Goal: Task Accomplishment & Management: Complete application form

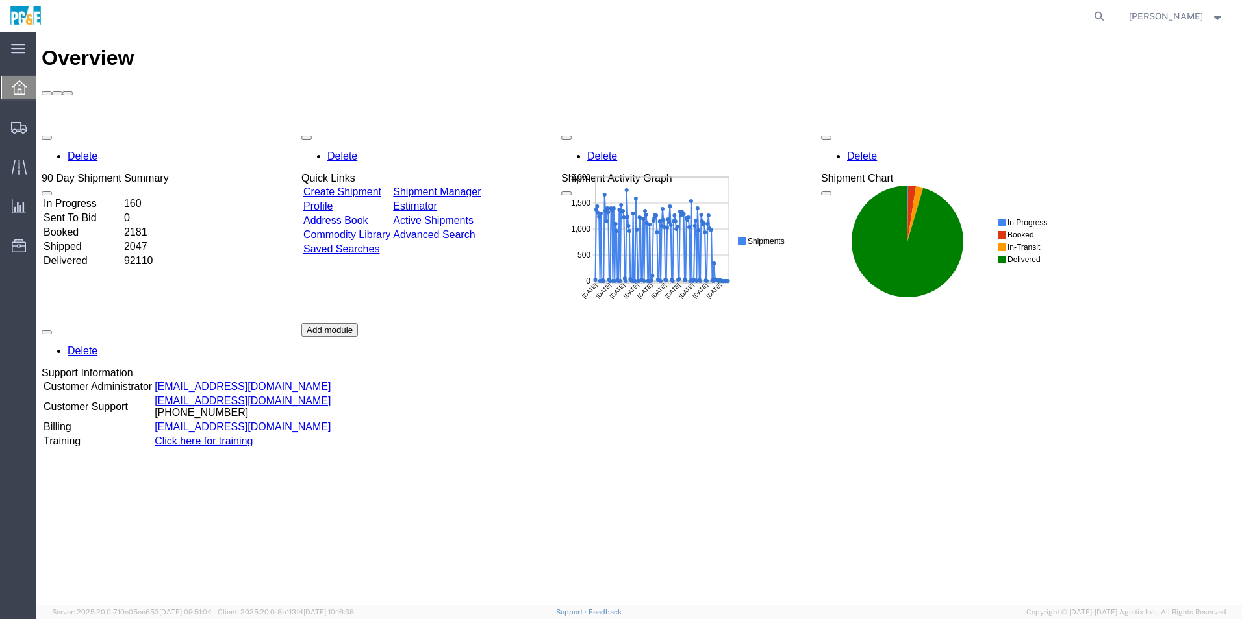
click at [350, 186] on link "Create Shipment" at bounding box center [342, 191] width 78 height 11
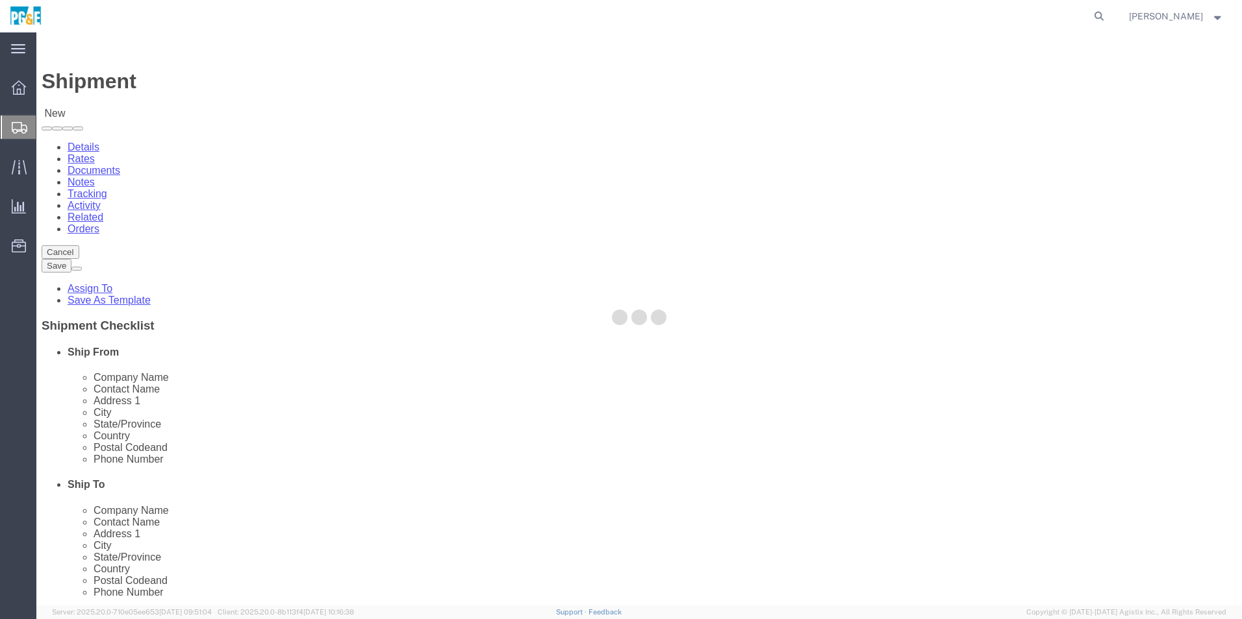
select select
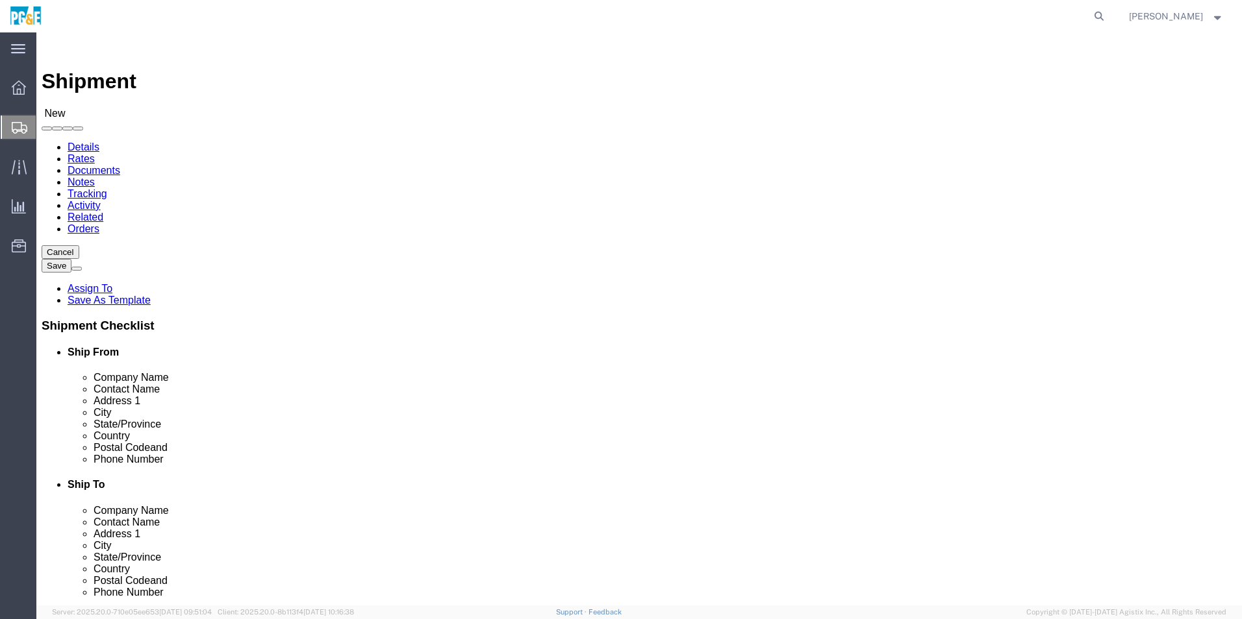
click input "text"
type input "PGE"
click input "text"
paste input "[STREET_ADDRESS][US_STATE]"
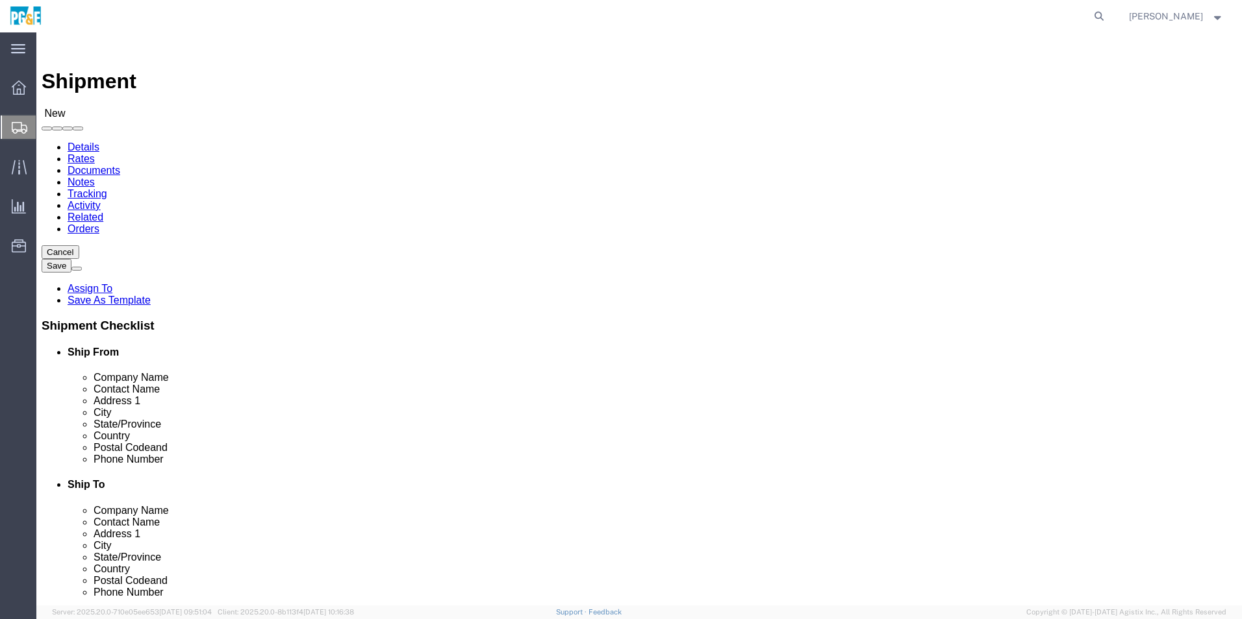
type input "[STREET_ADDRESS][US_STATE]"
select select
click input "text"
drag, startPoint x: 318, startPoint y: 283, endPoint x: 269, endPoint y: 297, distance: 50.6
click input "[STREET_ADDRESS][US_STATE]"
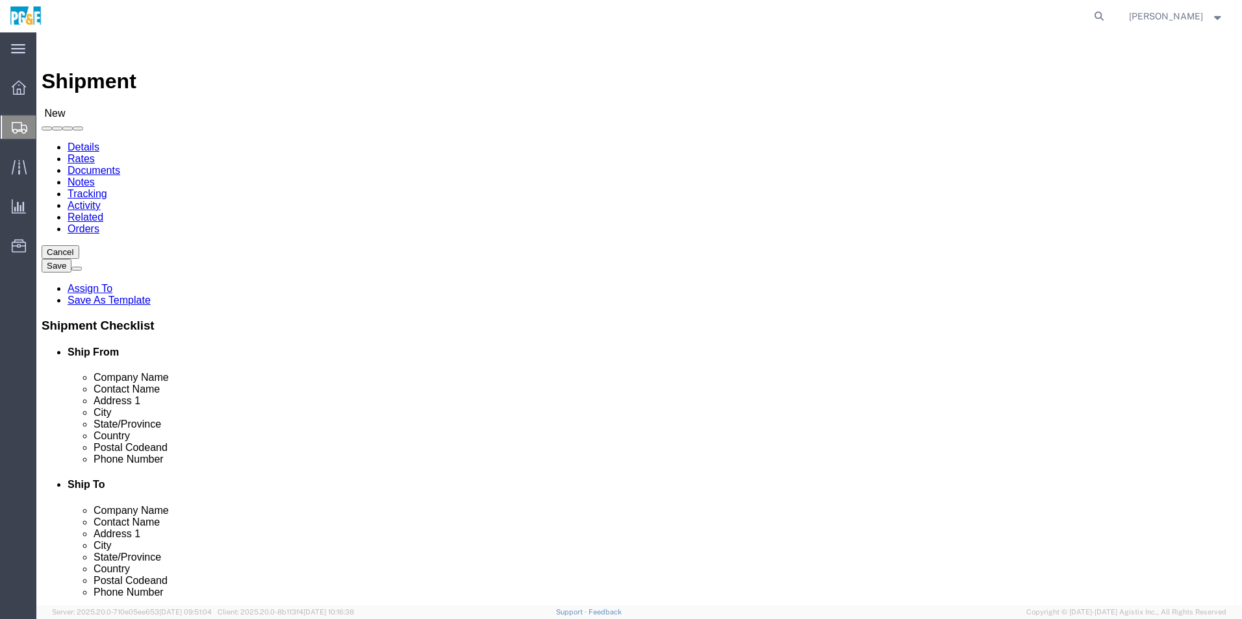
type input "[STREET_ADDRESS][US_STATE]"
select select
click input "text"
type input "Placerville"
click p "- PG&E - () [STREET_ADDRESS][US_STATE]"
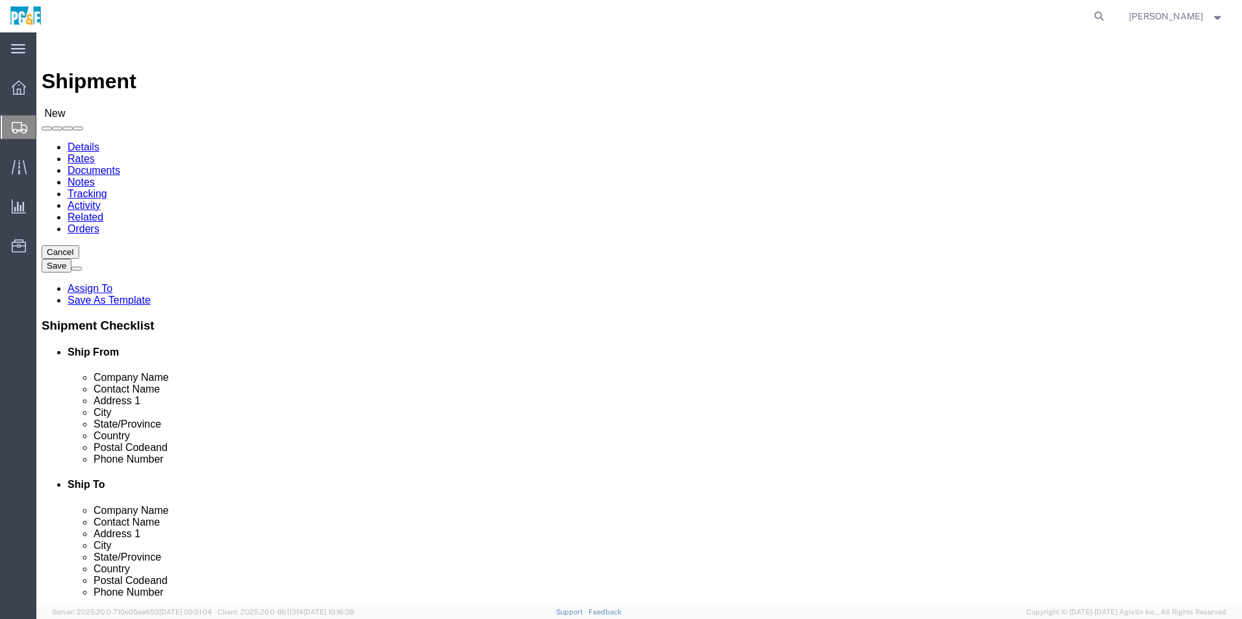
select select
type input "PG&E"
type input "[STREET_ADDRESS][US_STATE]"
type input "Placerville"
type input "95667-6823"
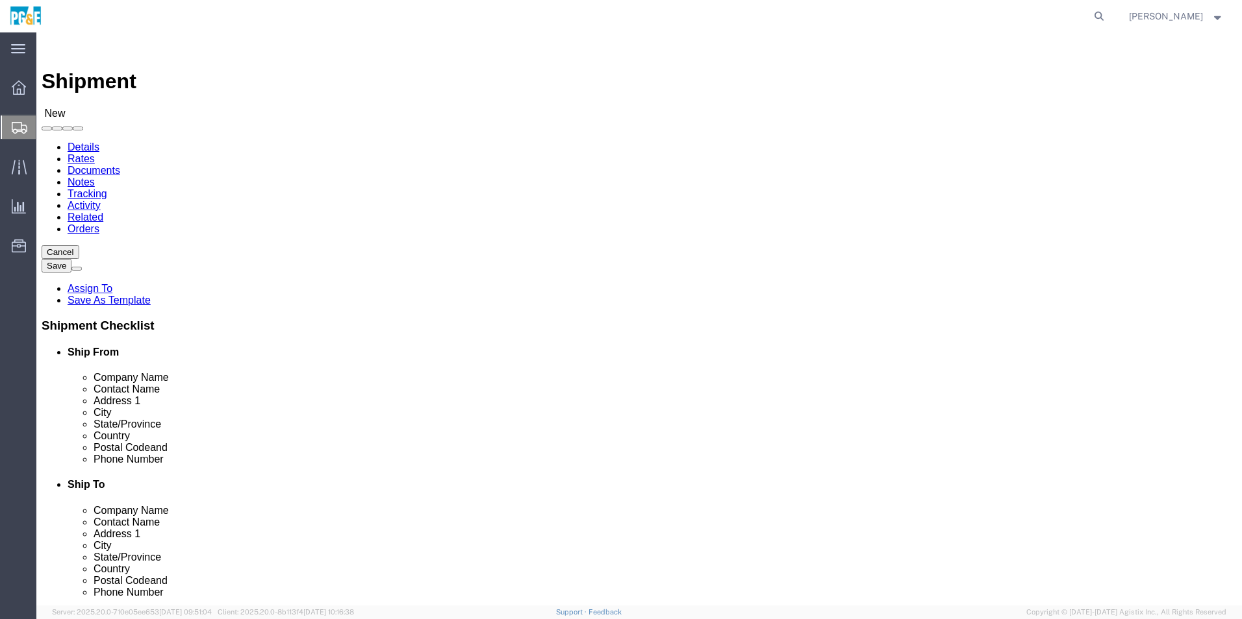
select select "CA"
type input "Placerville"
select select
click input "checkbox"
checkbox input "true"
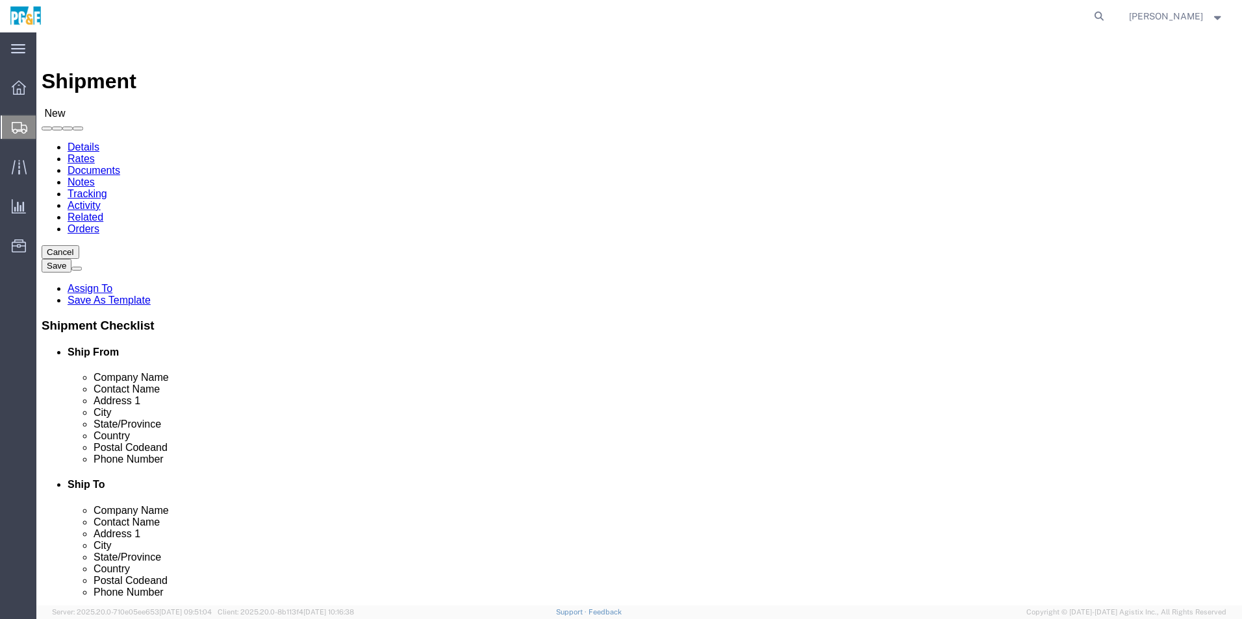
paste input "[EMAIL_ADDRESS][DOMAIN_NAME]"
type input "[EMAIL_ADDRESS][DOMAIN_NAME]"
paste input "[PHONE_NUMBER]"
type input "[PHONE_NUMBER]"
click label
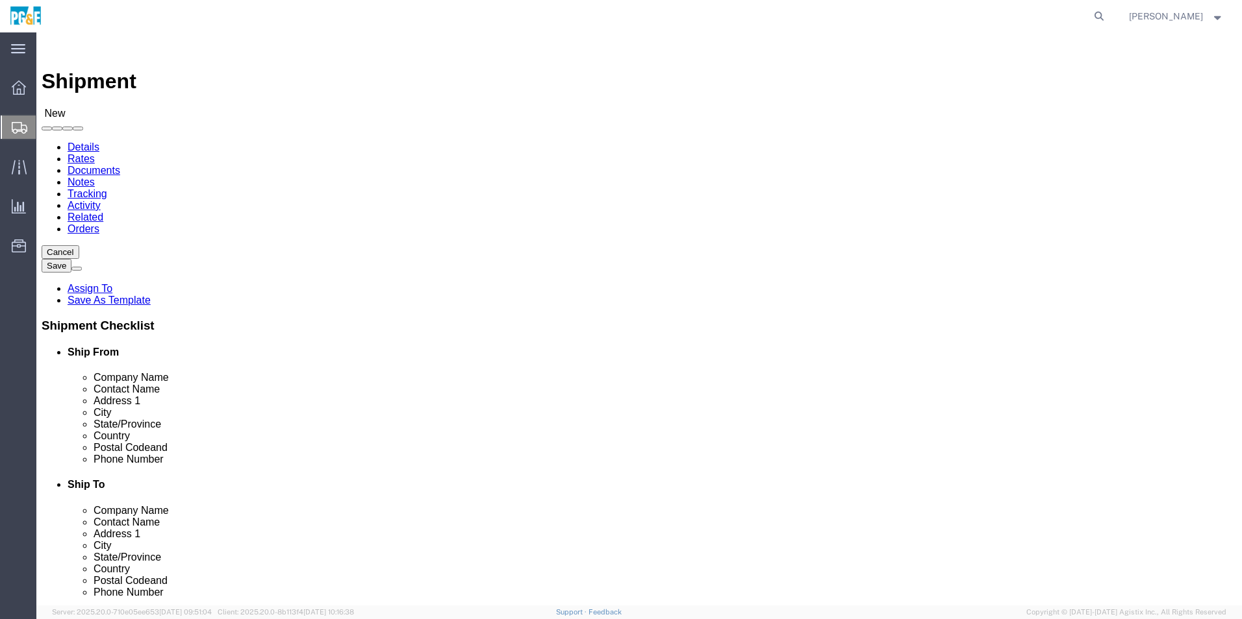
click input "checkbox"
checkbox input "true"
click input "text"
type input "[PERSON_NAME]"
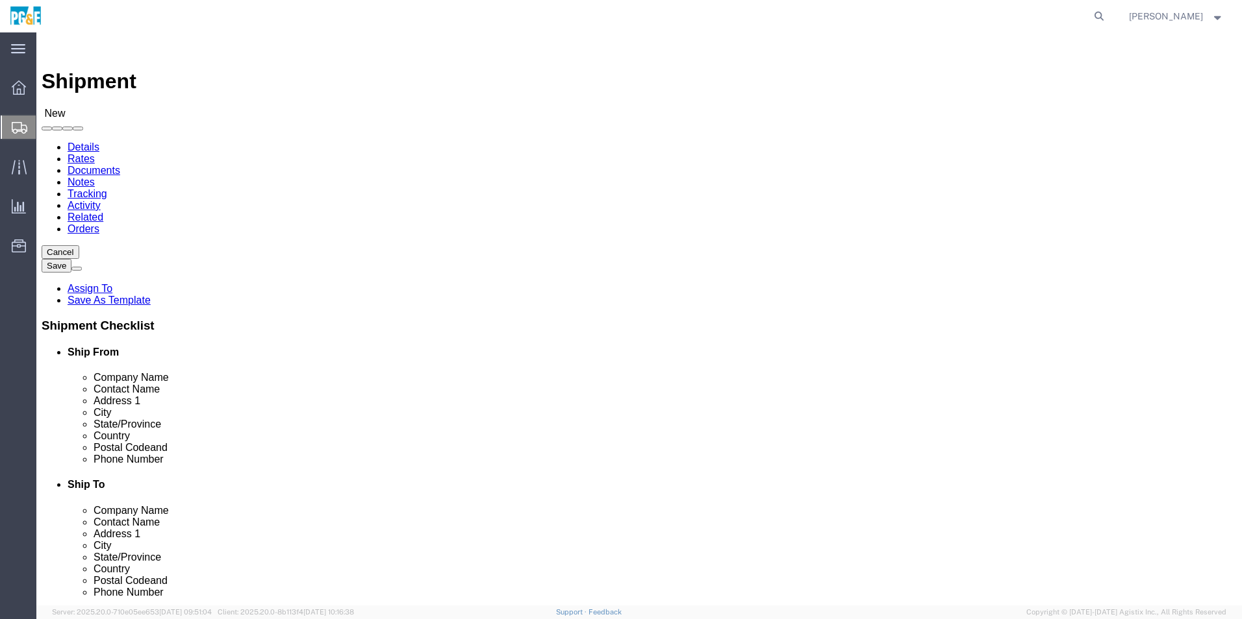
click input "[EMAIL_ADDRESS][DOMAIN_NAME]"
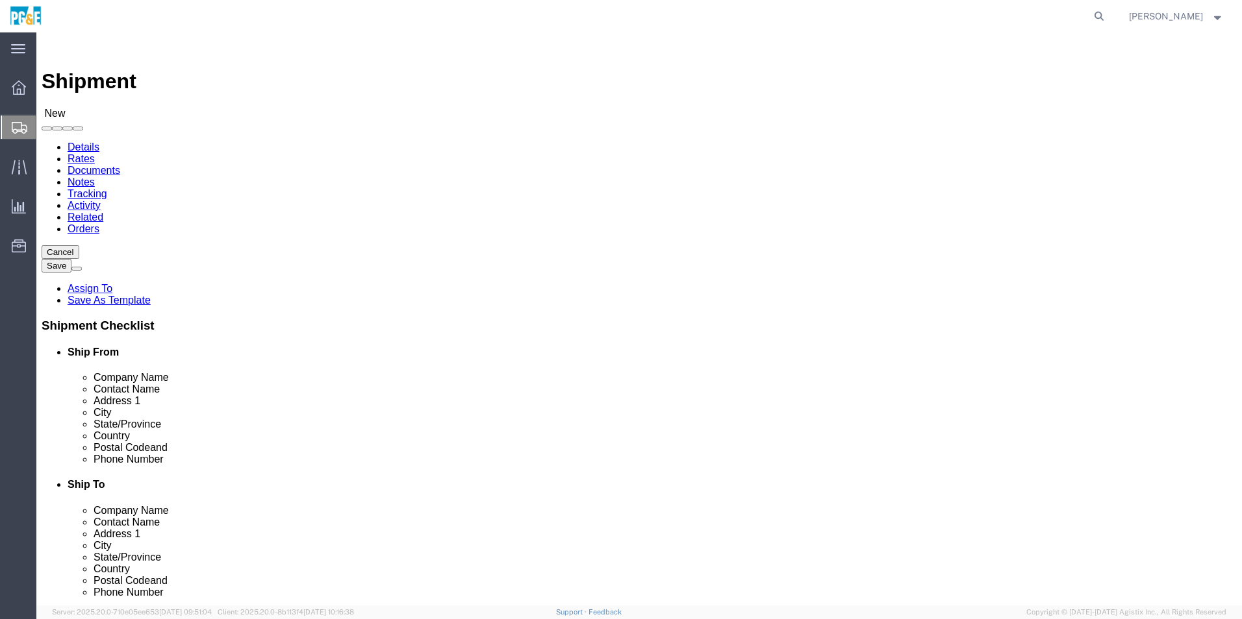
click input "[EMAIL_ADDRESS][DOMAIN_NAME]"
drag, startPoint x: 288, startPoint y: 469, endPoint x: 203, endPoint y: 461, distance: 86.1
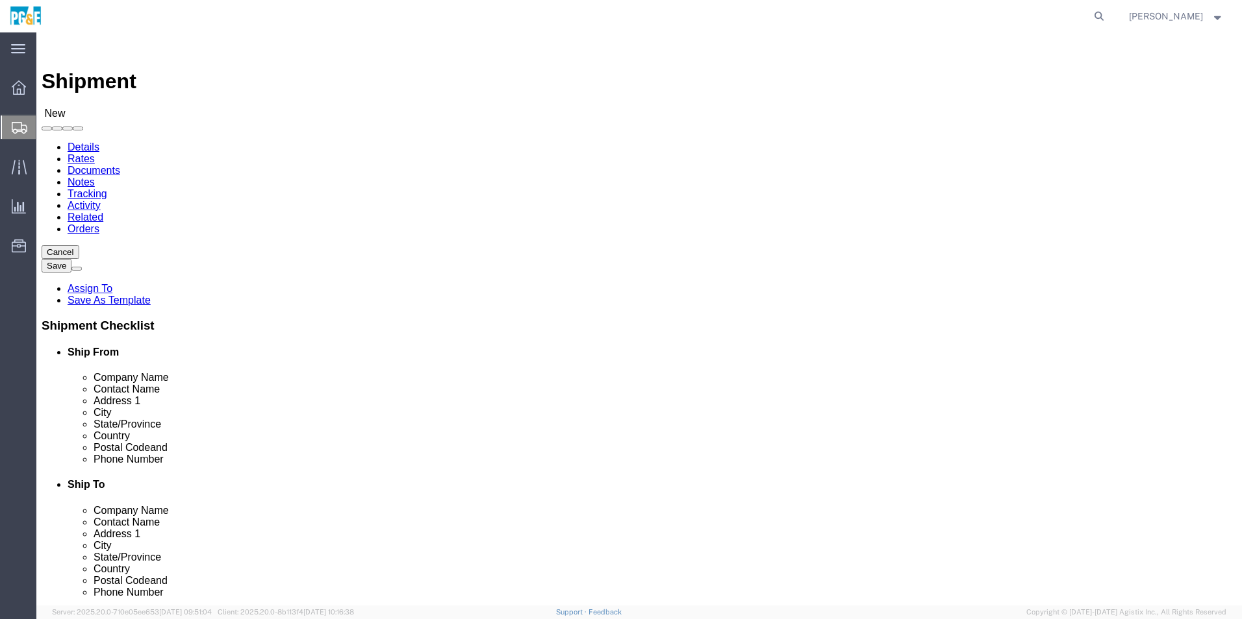
click div "[EMAIL_ADDRESS][DOMAIN_NAME]"
paste input "UCN"
type input "[EMAIL_ADDRESS][DOMAIN_NAME]"
drag, startPoint x: 266, startPoint y: 438, endPoint x: 187, endPoint y: 438, distance: 78.6
click div "[PHONE_NUMBER]"
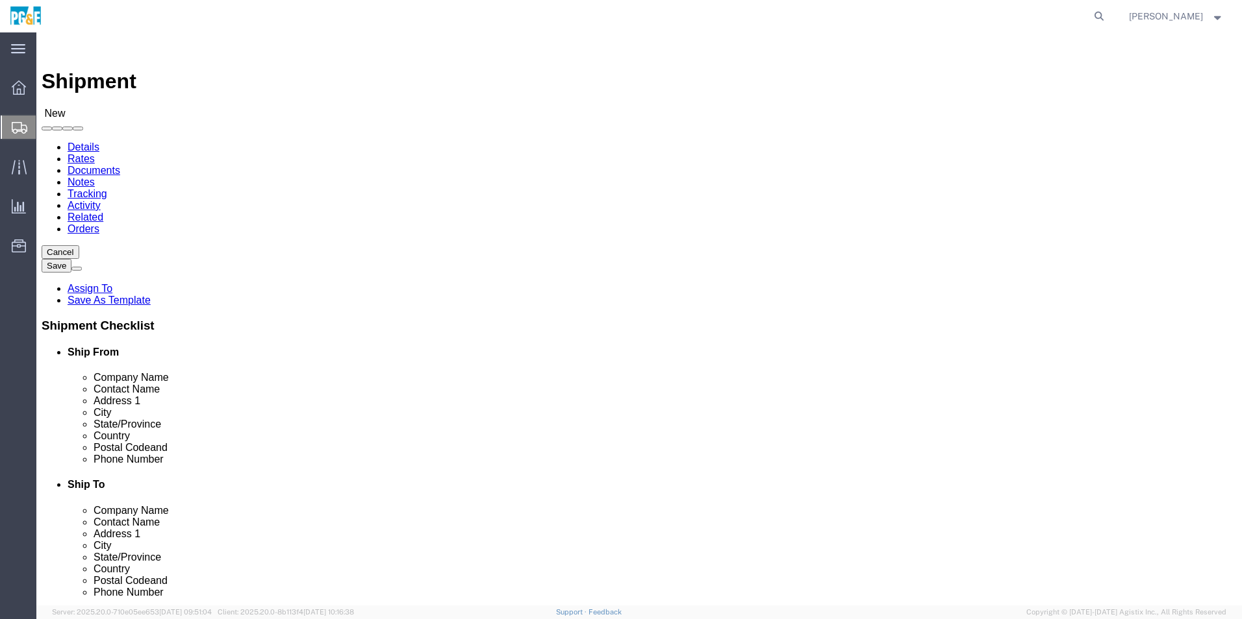
paste input "[PHONE_NUMBER]"
type input "[PHONE_NUMBER]"
click input "text"
type input "PGE"
click input "text"
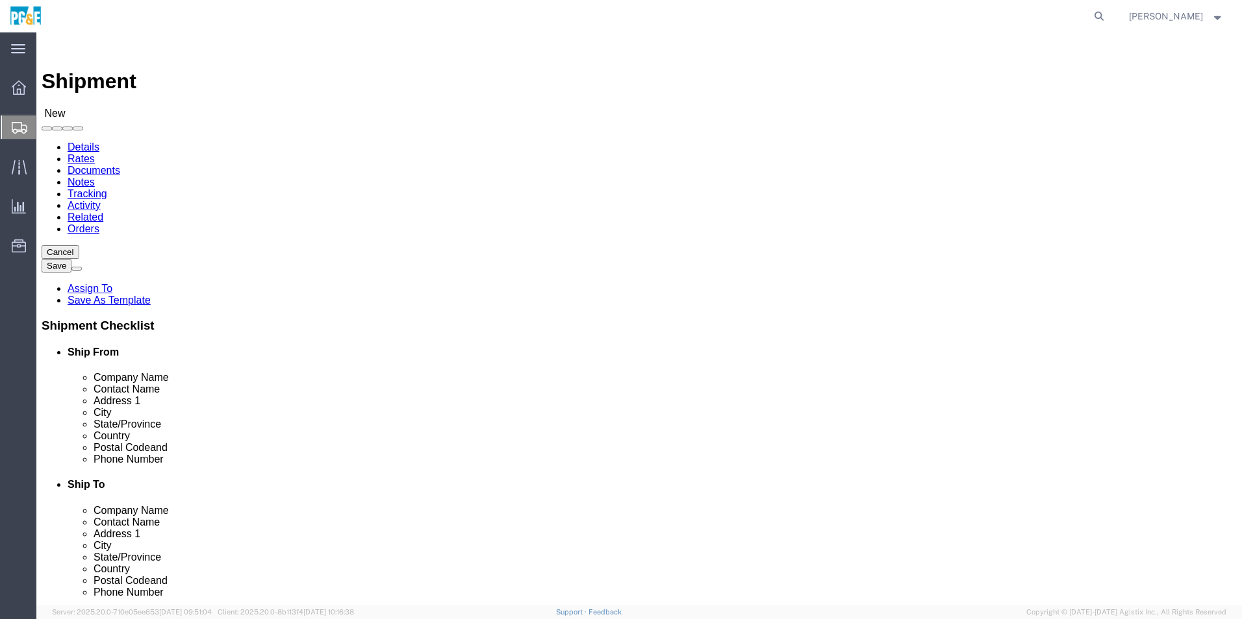
type input "Rahs"
click p "- PG&E - ([PERSON_NAME]) [STREET_ADDRESS]"
select select
type input "PG&E"
type input "[PERSON_NAME]"
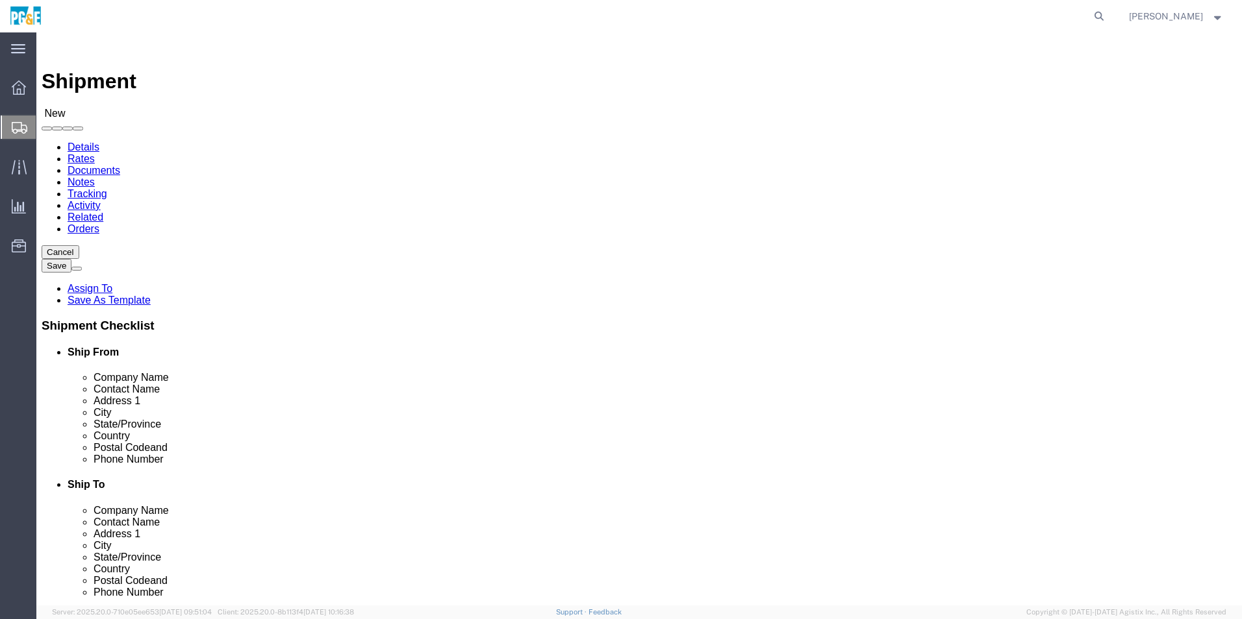
type input "[STREET_ADDRESS]"
type input "[GEOGRAPHIC_DATA]"
type input "94526"
select select "CA"
type input "[PERSON_NAME]"
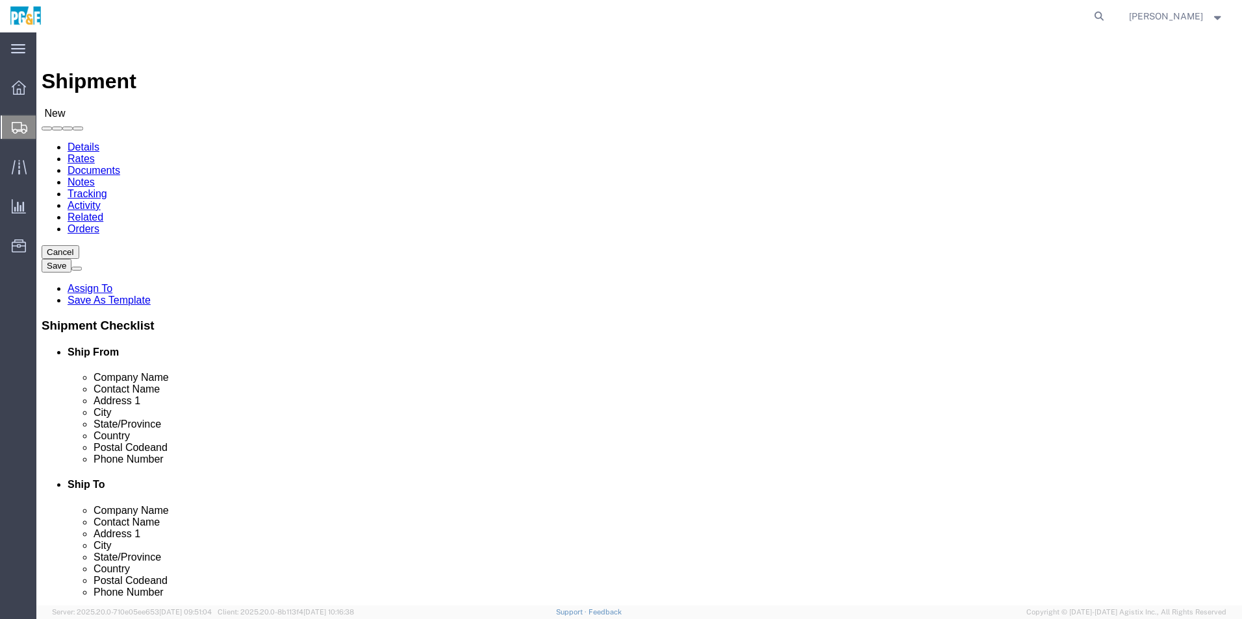
click input "text"
type input "9252705448"
click input "text"
type input "[EMAIL_ADDRESS][DOMAIN_NAME]"
checkbox input "true"
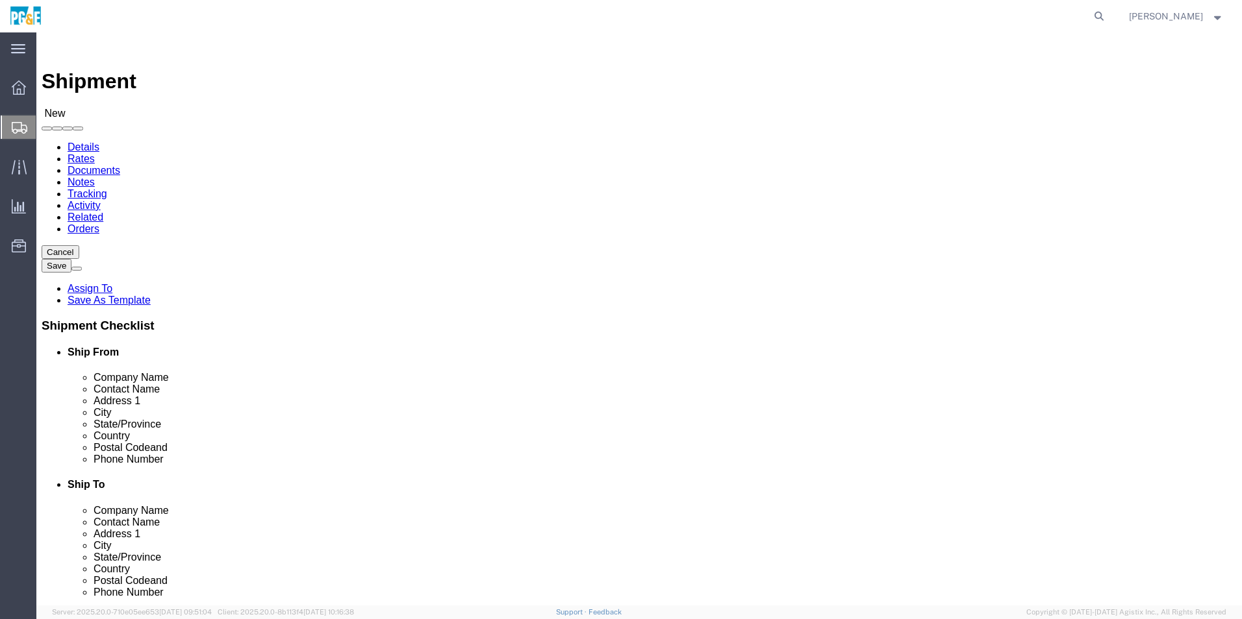
click div "Location My Profile Location (OBSOLETE) [PERSON_NAME] SC - GC TRAILER (OBSOLETE…"
click link "ADDITIONAL INFORMATION"
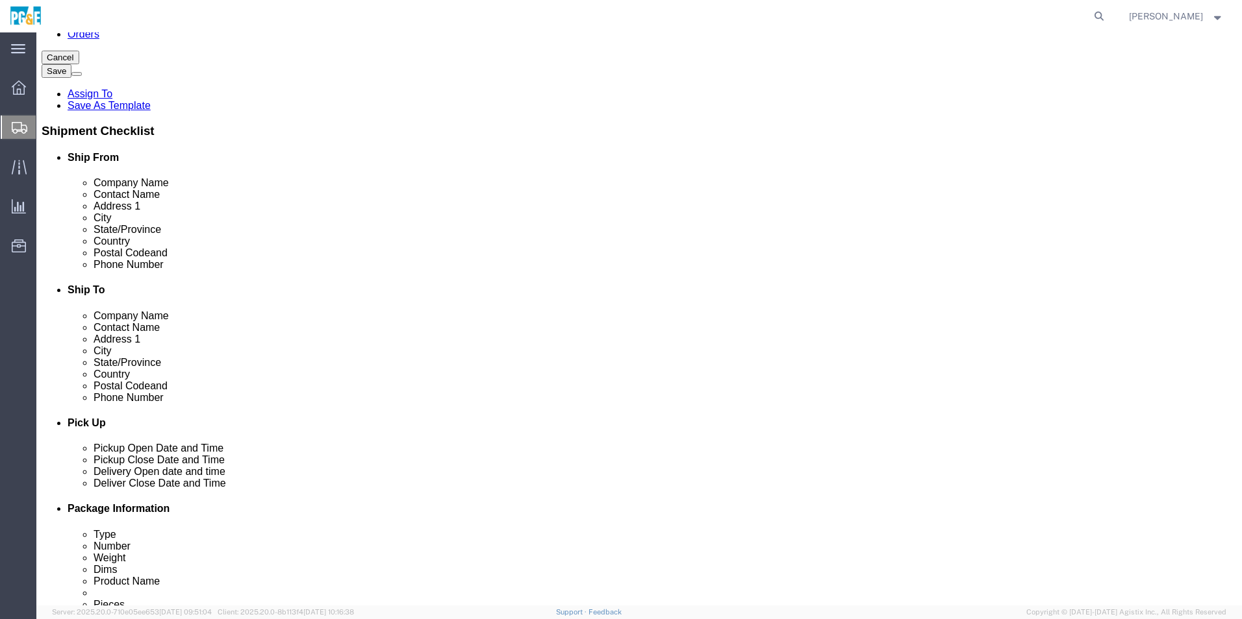
click link "ADDITIONAL INFORMATION"
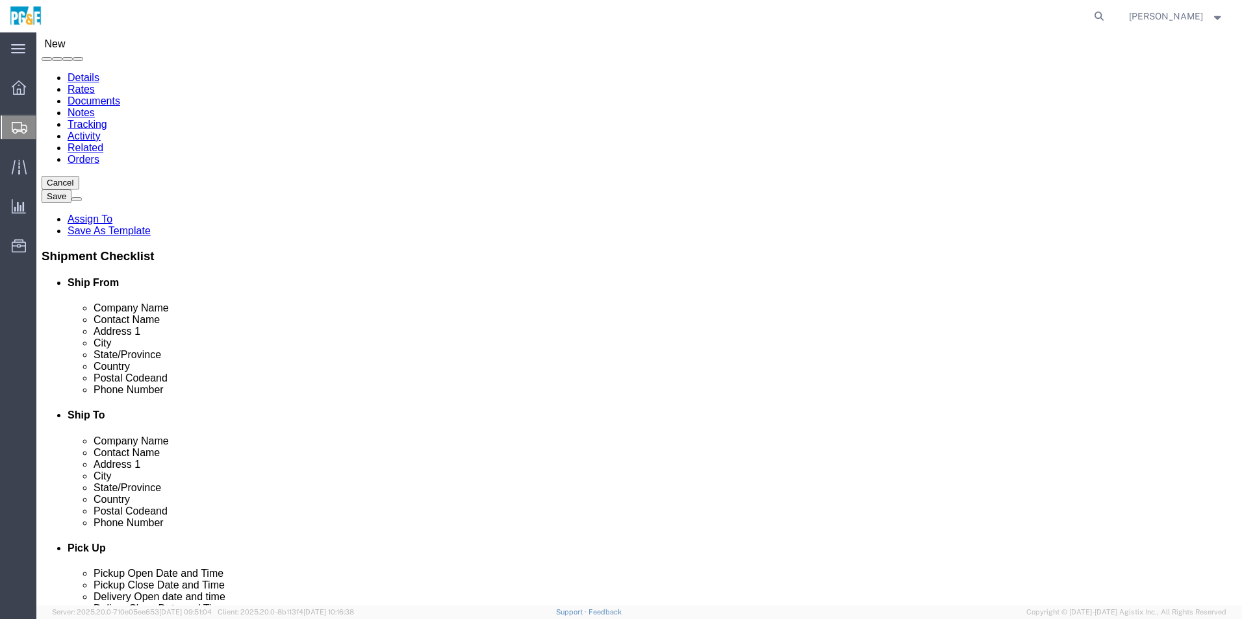
scroll to position [50, 0]
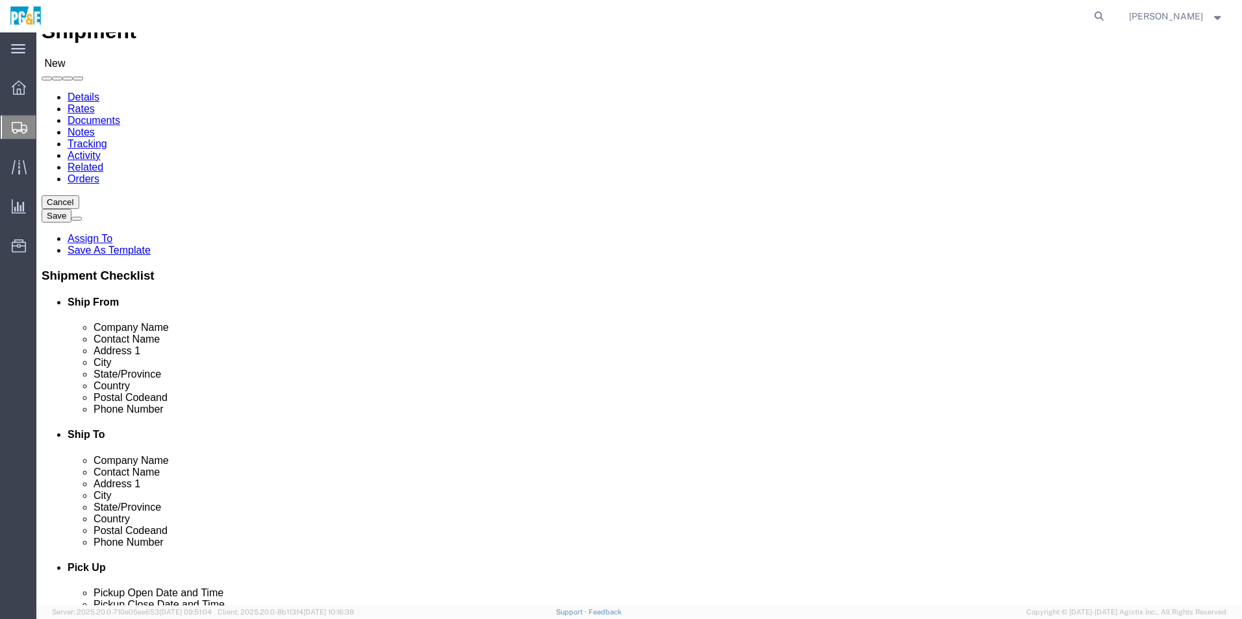
click input "text"
type input "ATS"
click div "ADDITIONAL INFORMATION"
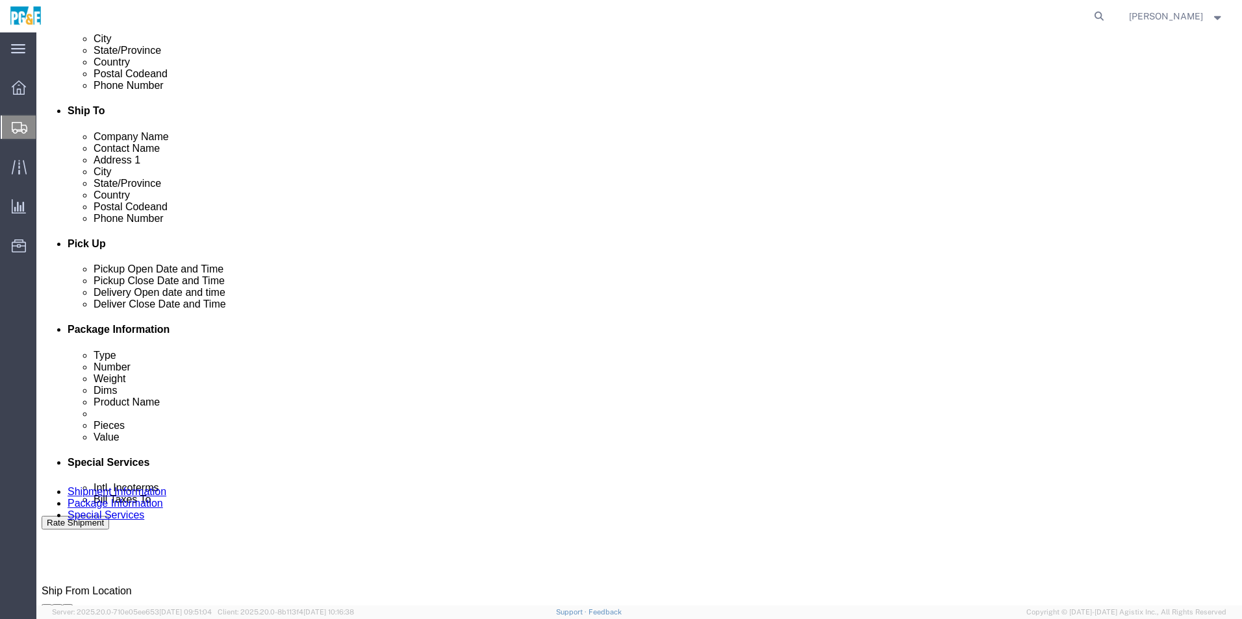
scroll to position [375, 0]
click icon
click div "[DATE] 11:00 AM"
click input "11:00 AM"
type input "8:00 AM"
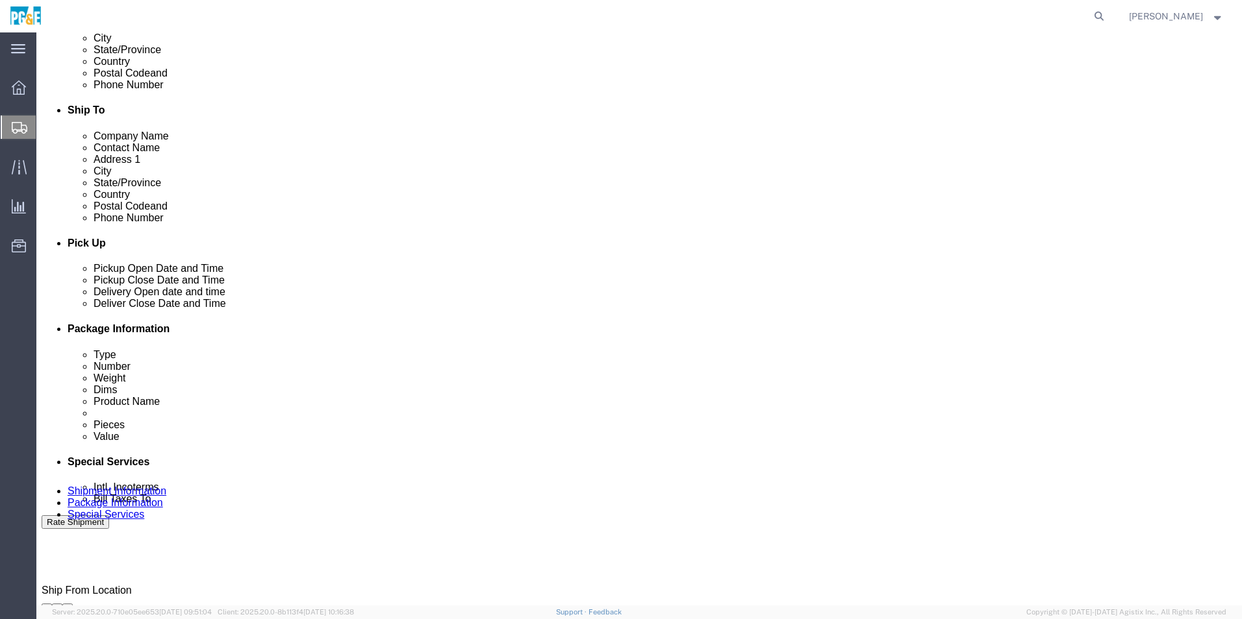
click button "Apply"
click div
click input "10:00 AM"
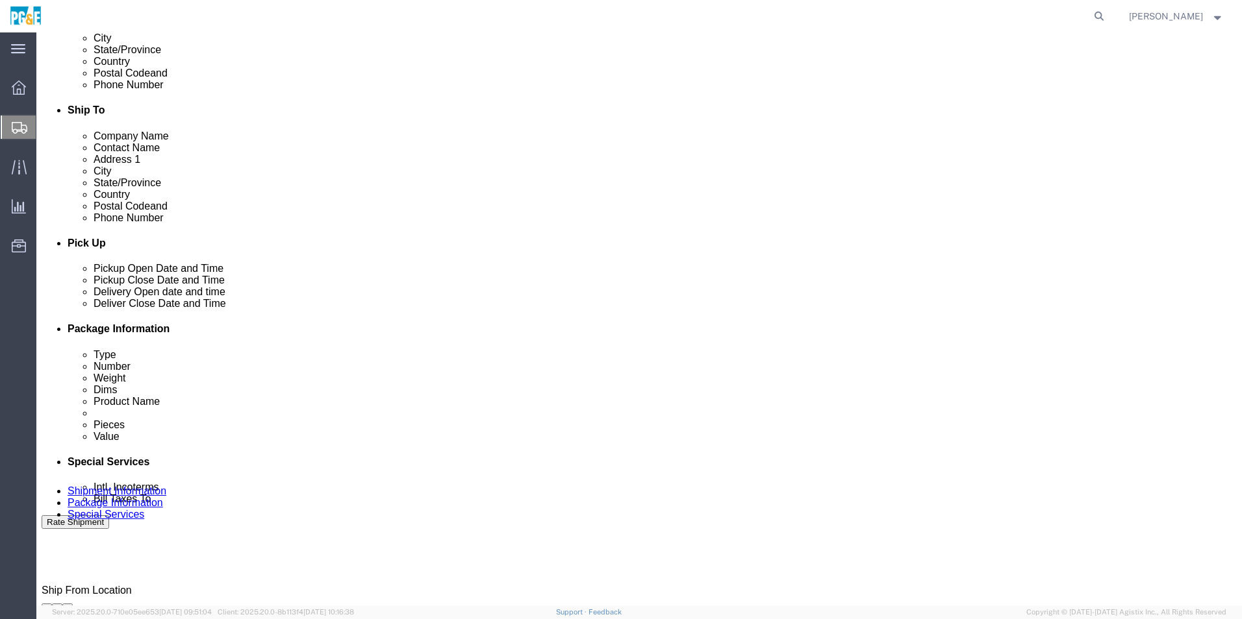
click input "1:00 AM"
type input "1:00 PM"
click button "Apply"
click div
click button "Apply"
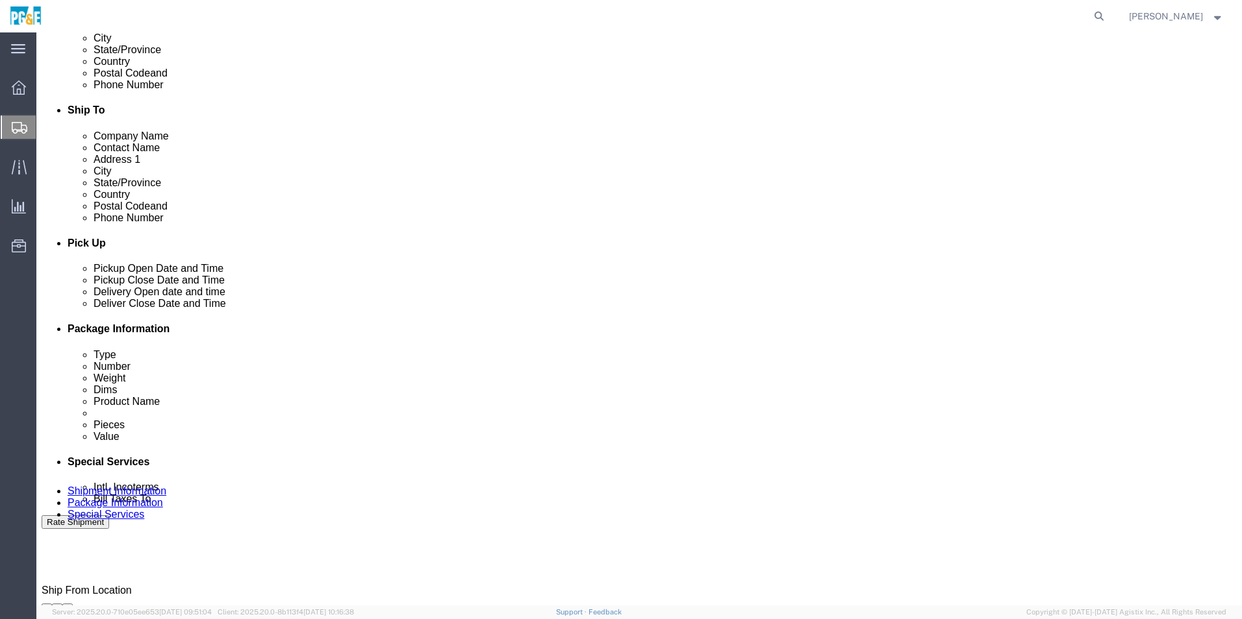
click div "[DATE] 9:00 AM"
click input "12:00 AM"
type input "12:00 PM"
click button "Apply"
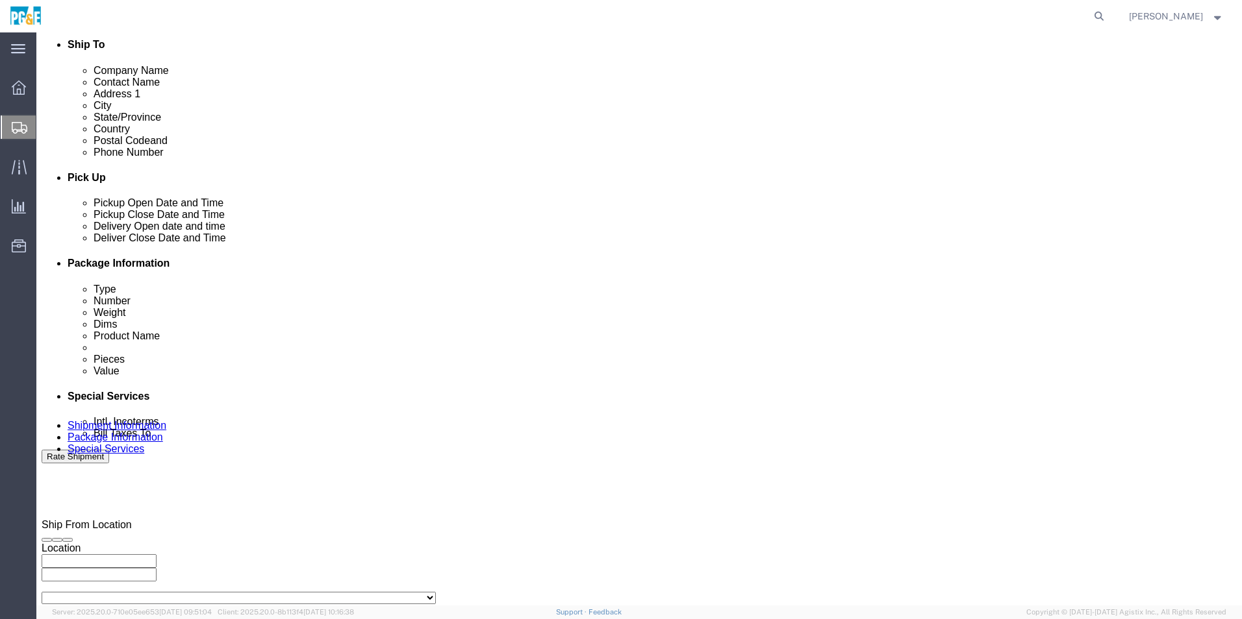
scroll to position [542, 0]
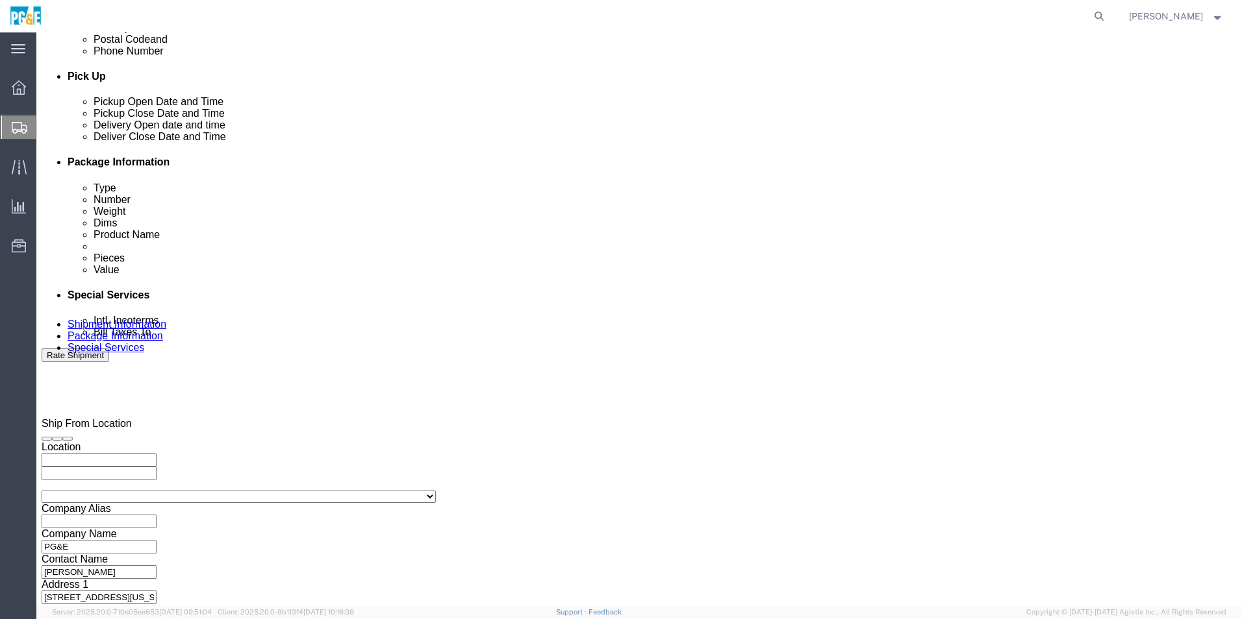
click button "Continue"
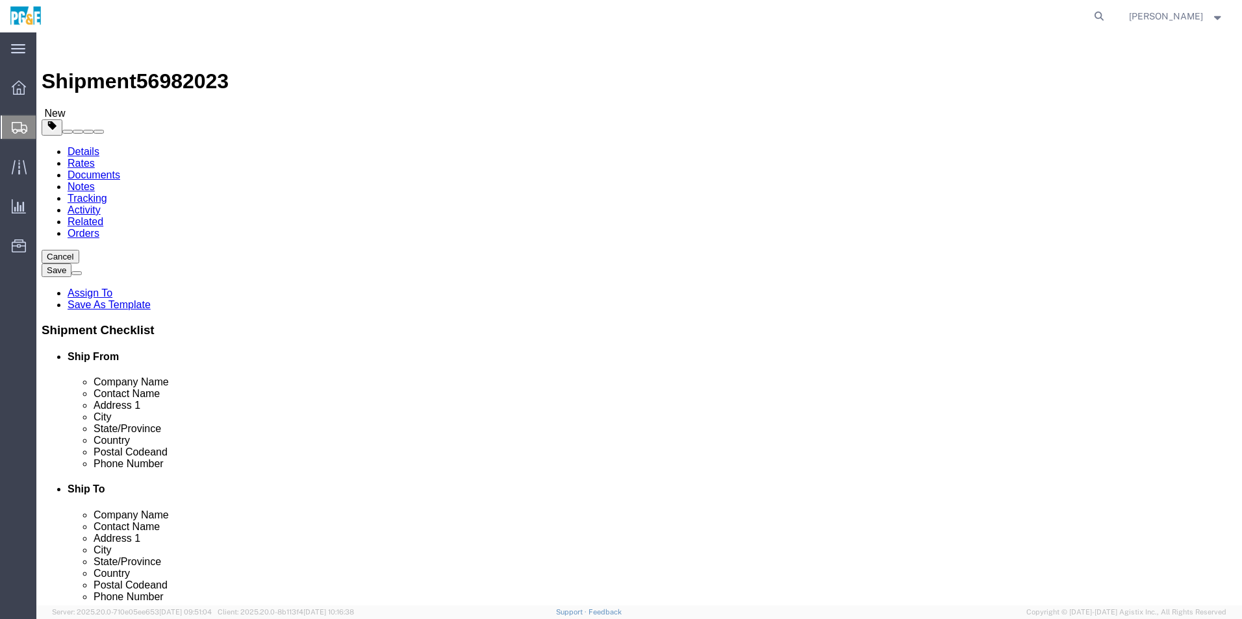
click select "Select Bulk Bundle(s) Cardboard Box(es) Carton(s) Crate(s) Drum(s) (Fiberboard)…"
select select "BULK"
click select "Select Bulk Bundle(s) Cardboard Box(es) Carton(s) Crate(s) Drum(s) (Fiberboard)…"
click input "1"
type input "3"
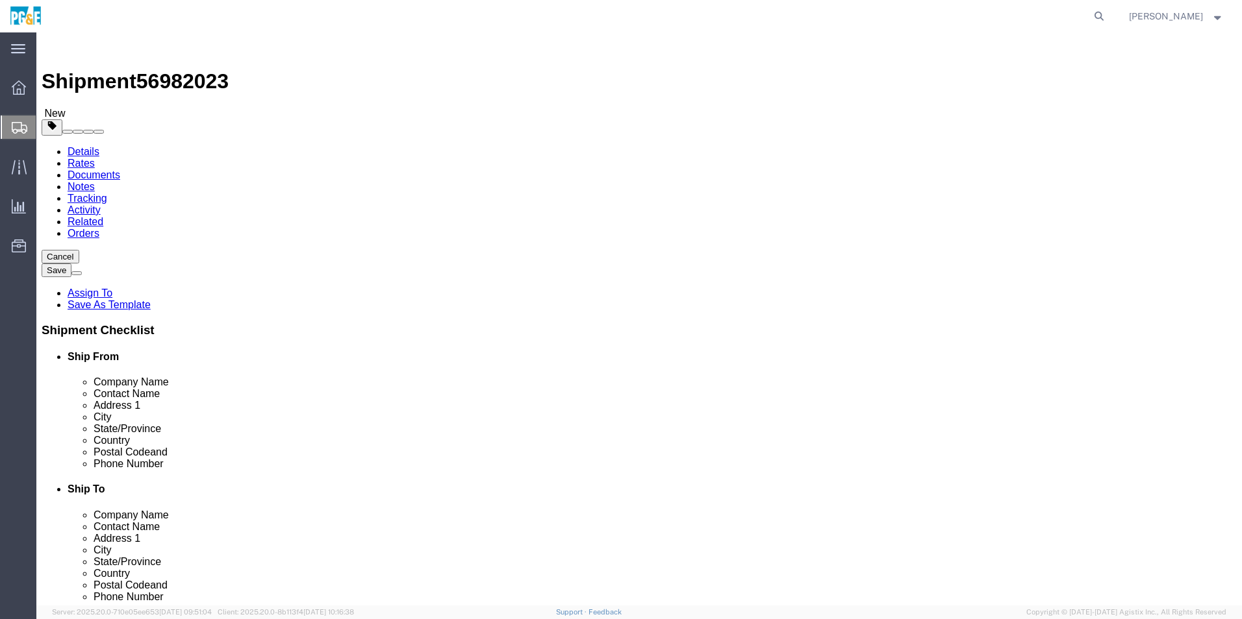
click input "0.00"
type input "0"
click select "Select cm ft in"
select select "FT"
click select "Select cm ft in"
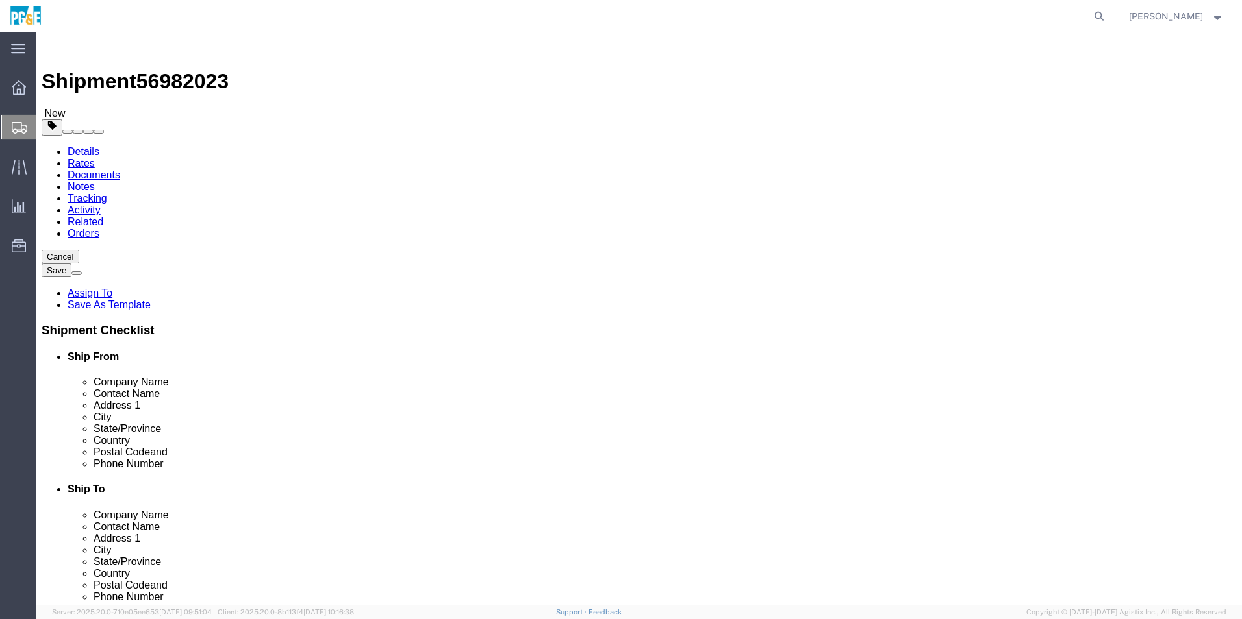
click input "text"
type input "100"
click input "text"
type input "1500"
click ul
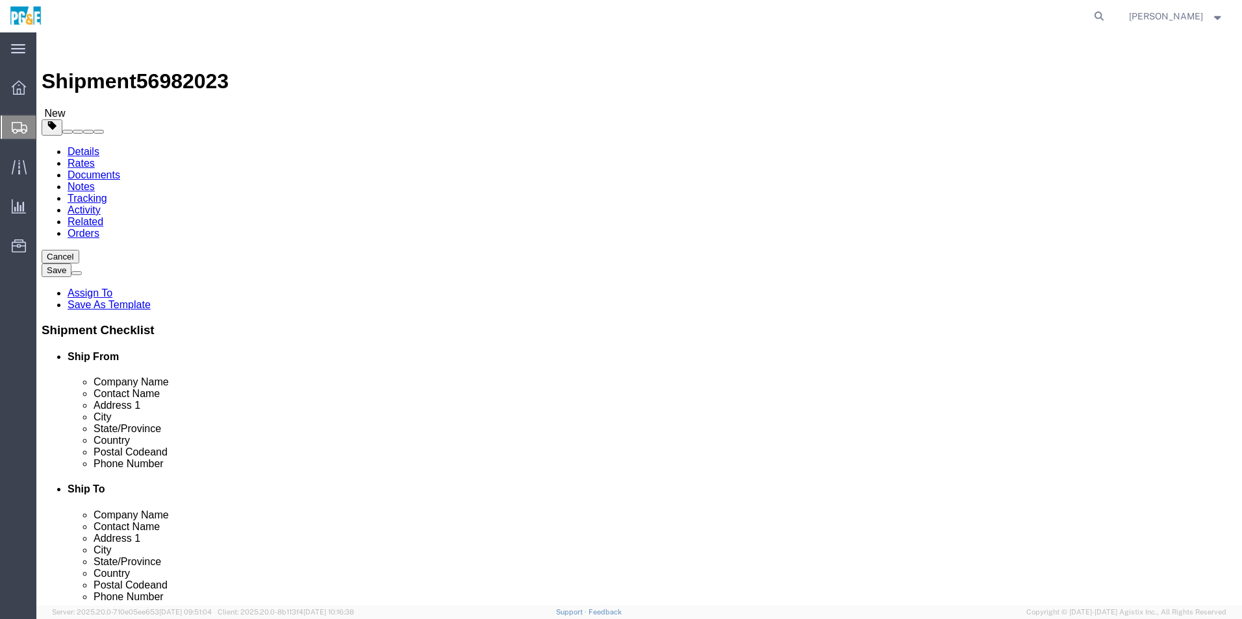
click div "3 x Bulk Package Type Select Bulk Bundle(s) Cardboard Box(es) Carton(s) Crate(s…"
click link "Add Content"
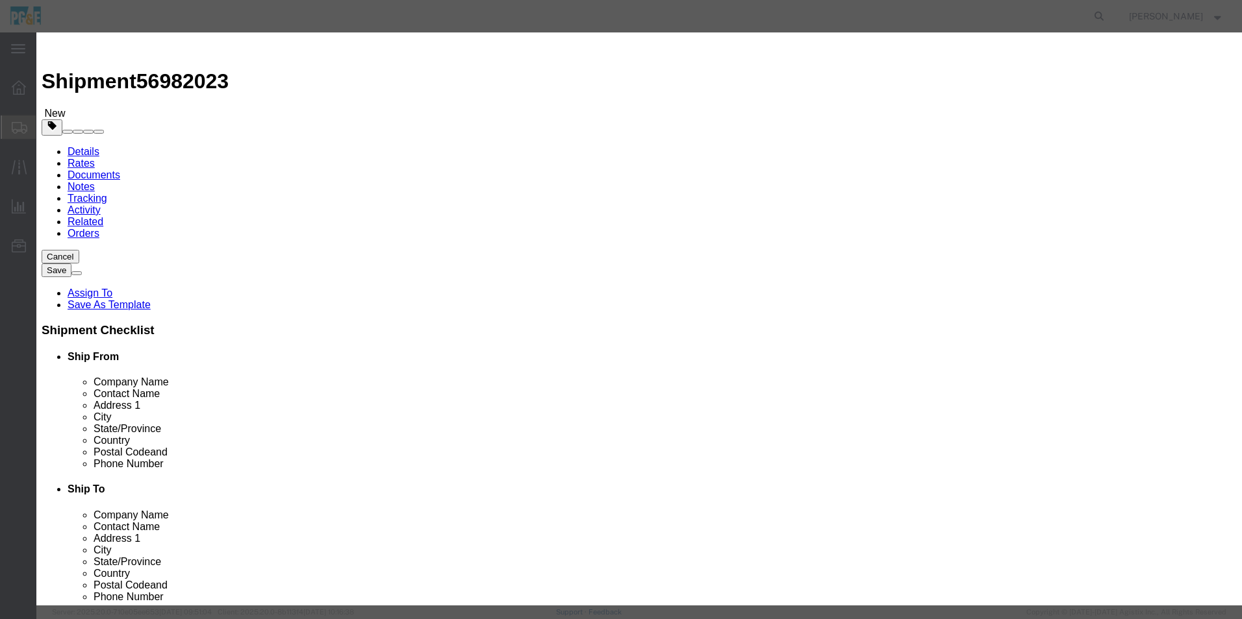
click input "text"
type input "Aerial Cable"
select select
select select "USD"
type input "BRACKET EXTENSION AERIAL CABLE"
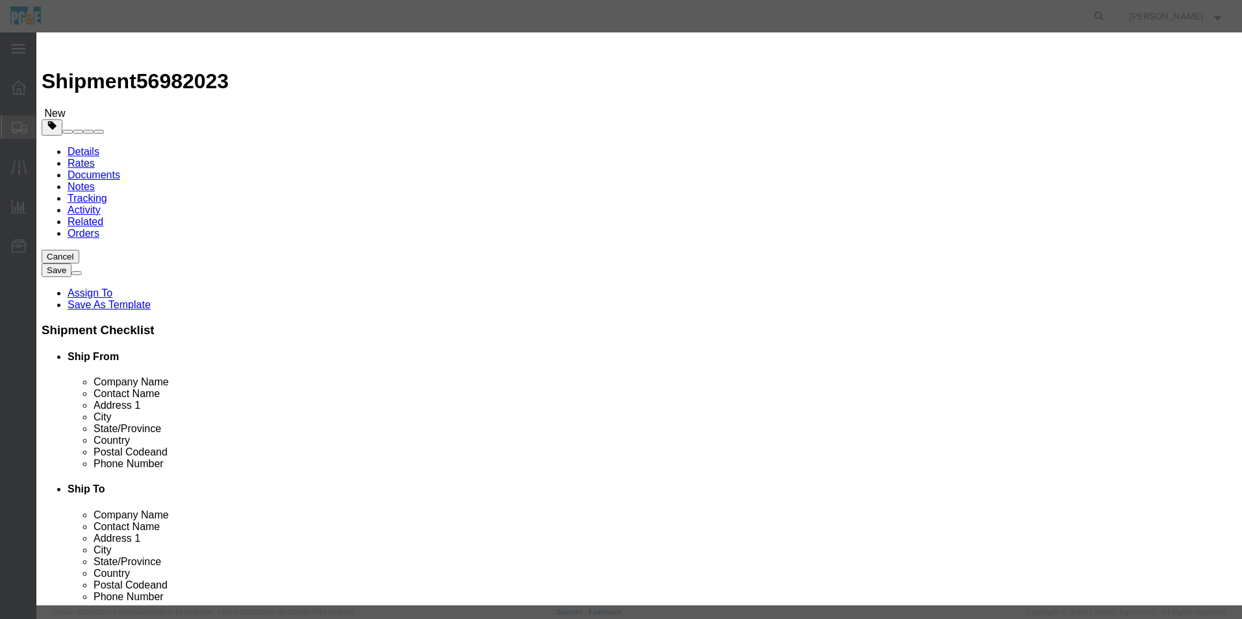
type input "M016125"
drag, startPoint x: 547, startPoint y: 99, endPoint x: 392, endPoint y: 93, distance: 155.3
click input "BRACKET EXTENSION AERIAL CABLE"
type input "B"
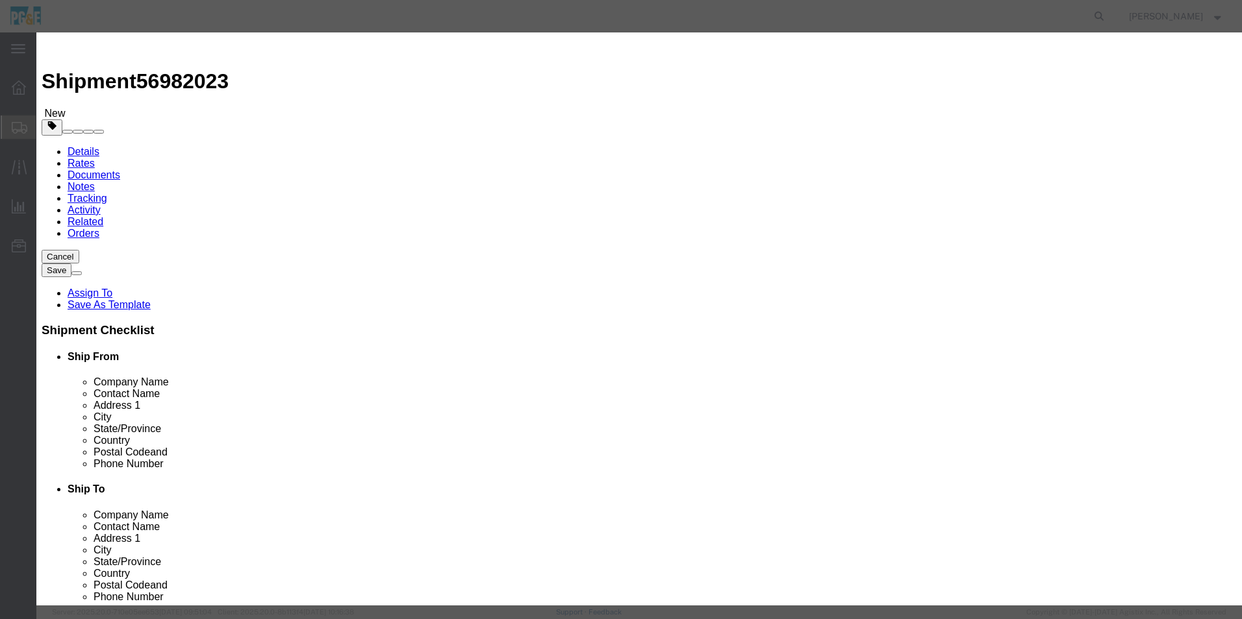
type input "E"
type input "a"
click td "Name: BRACKET EXTENSION AERIAL CABLE"
type input "BRACKET EXTENSION AERIAL CABLE"
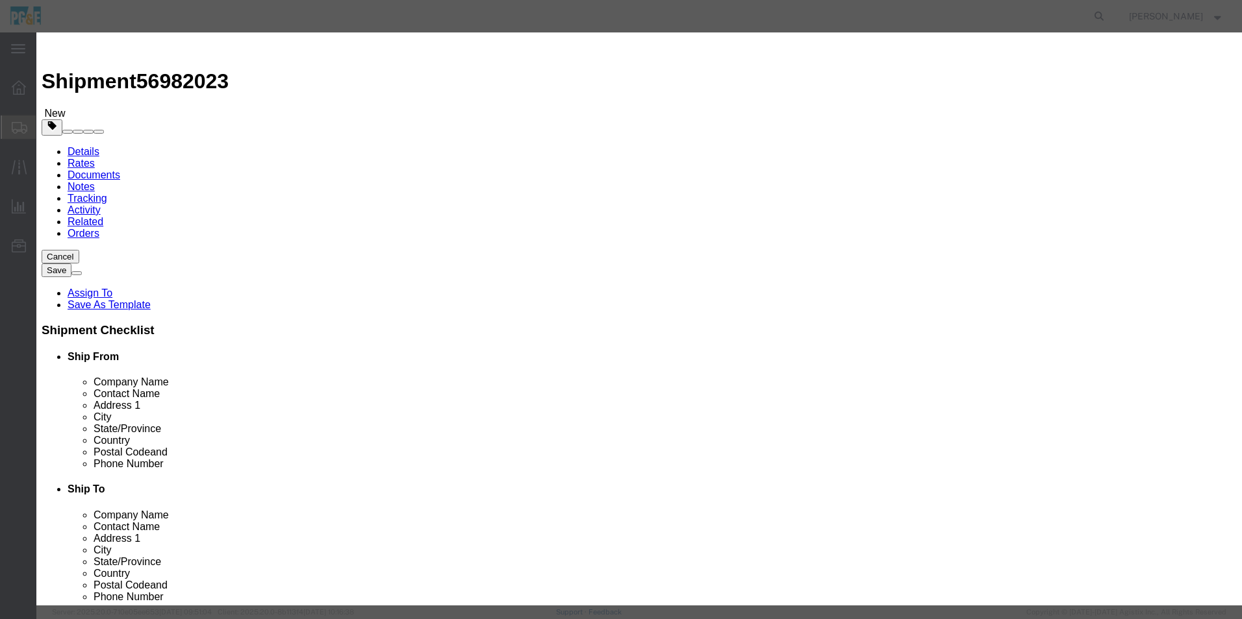
click input "text"
type input "3"
click input "text"
type input "10000"
click select "Select 50 55 60 65 70 85 92.5 100 125 175 250 300 400"
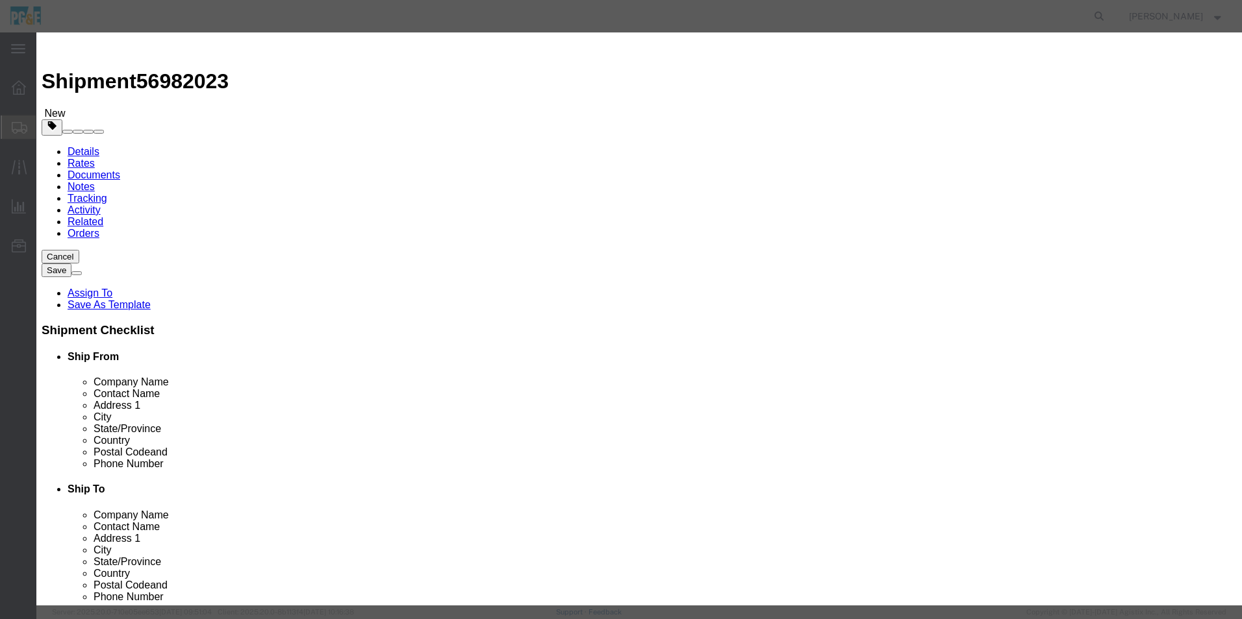
click select "Select 50 55 60 65 70 85 92.5 100 125 175 250 300 400"
select select "50"
click select "Select 50 55 60 65 70 85 92.5 100 125 175 250 300 400"
click textarea
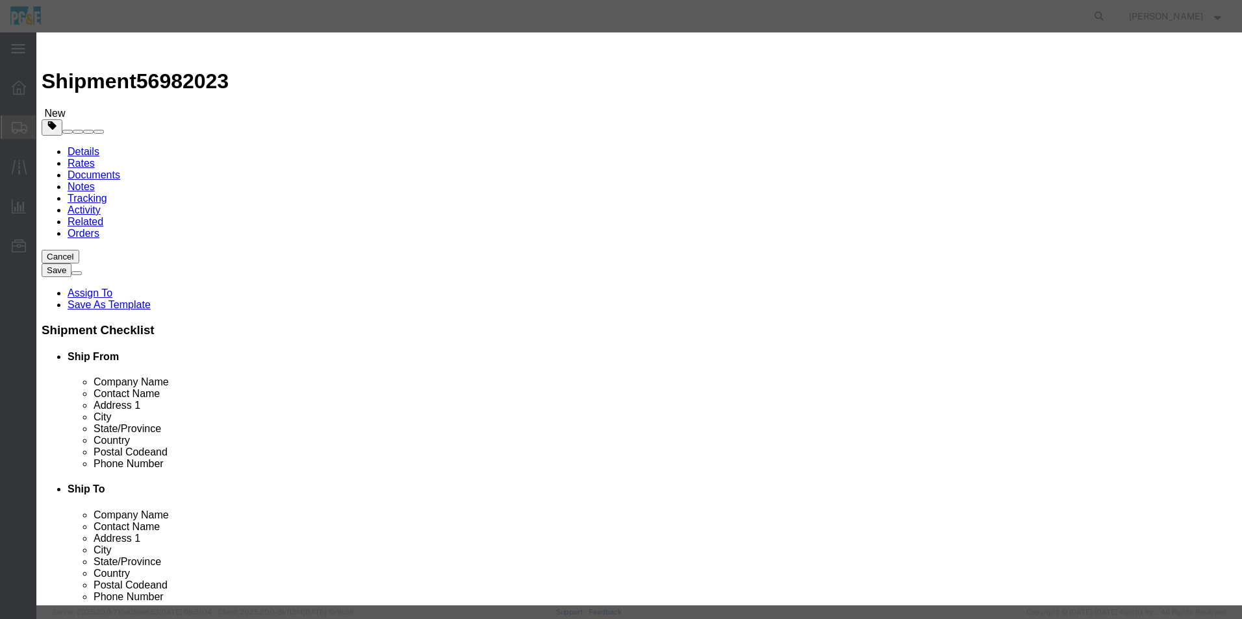
type textarea "100' of Aerial Mesenger Cable needs forklift"
click textarea
type textarea "Need 100' of cable transported not sure if sku is correct . Person at pick up l…"
click label "GL Reference"
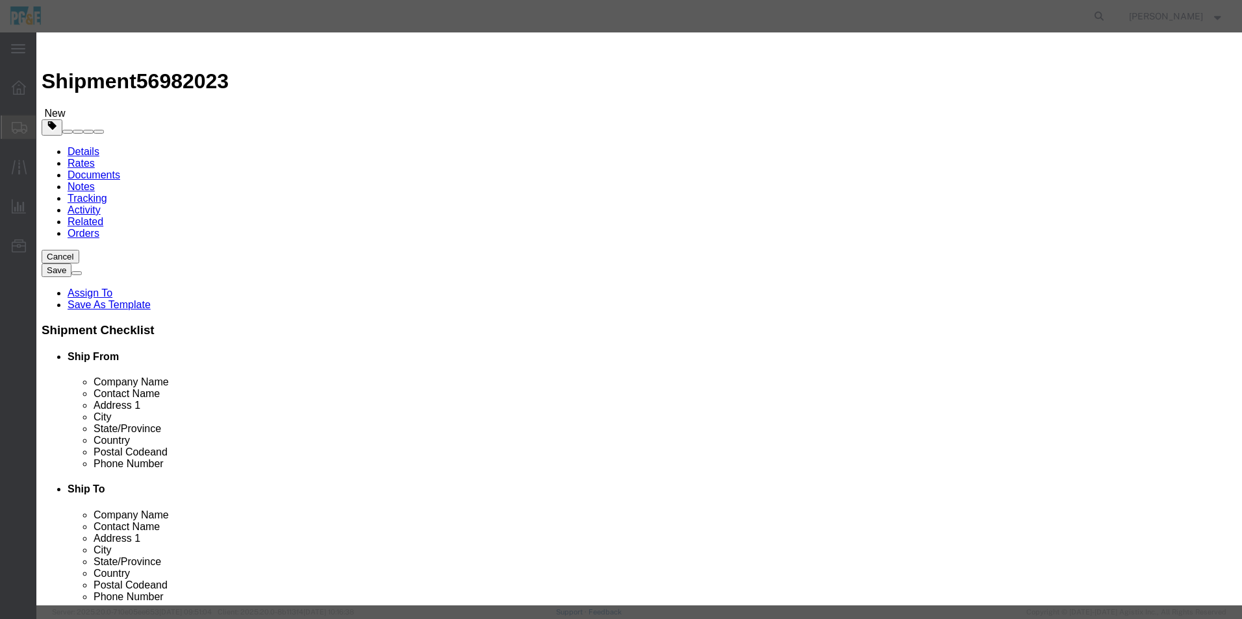
click button "Save & Close"
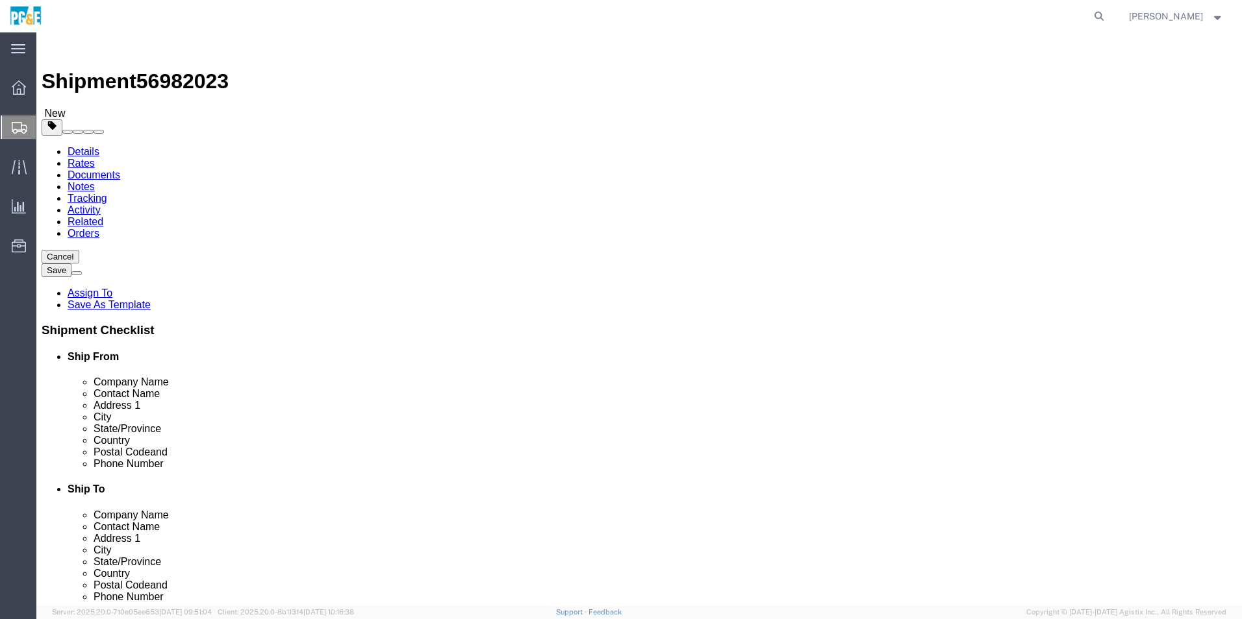
click button "Continue"
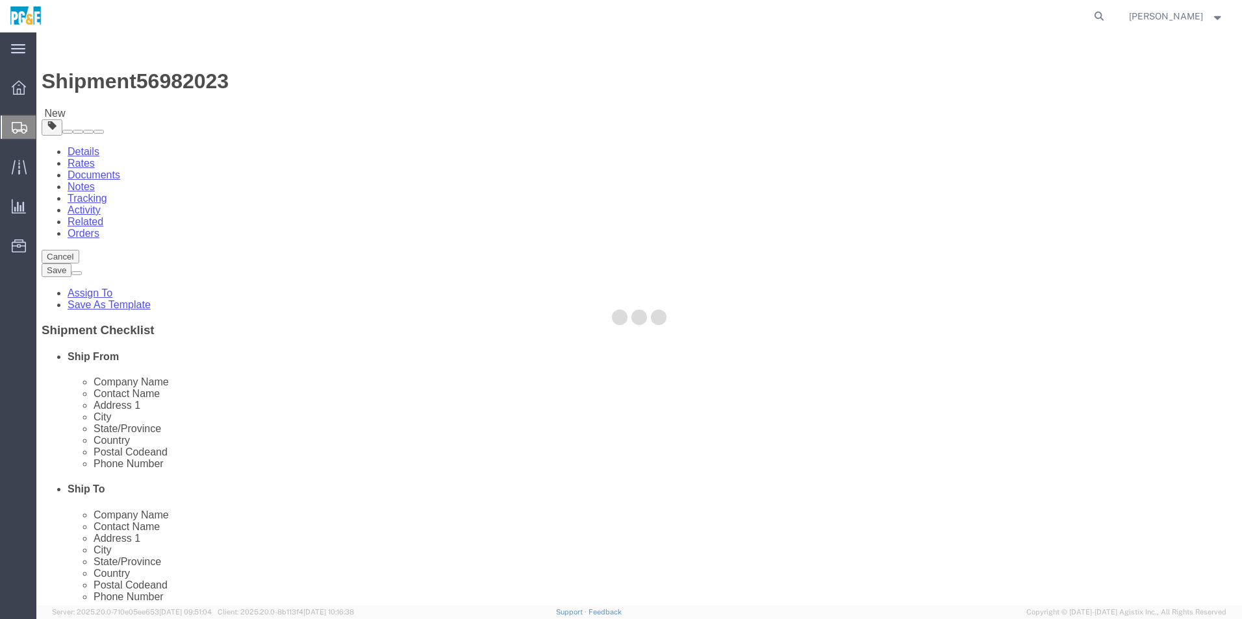
select select
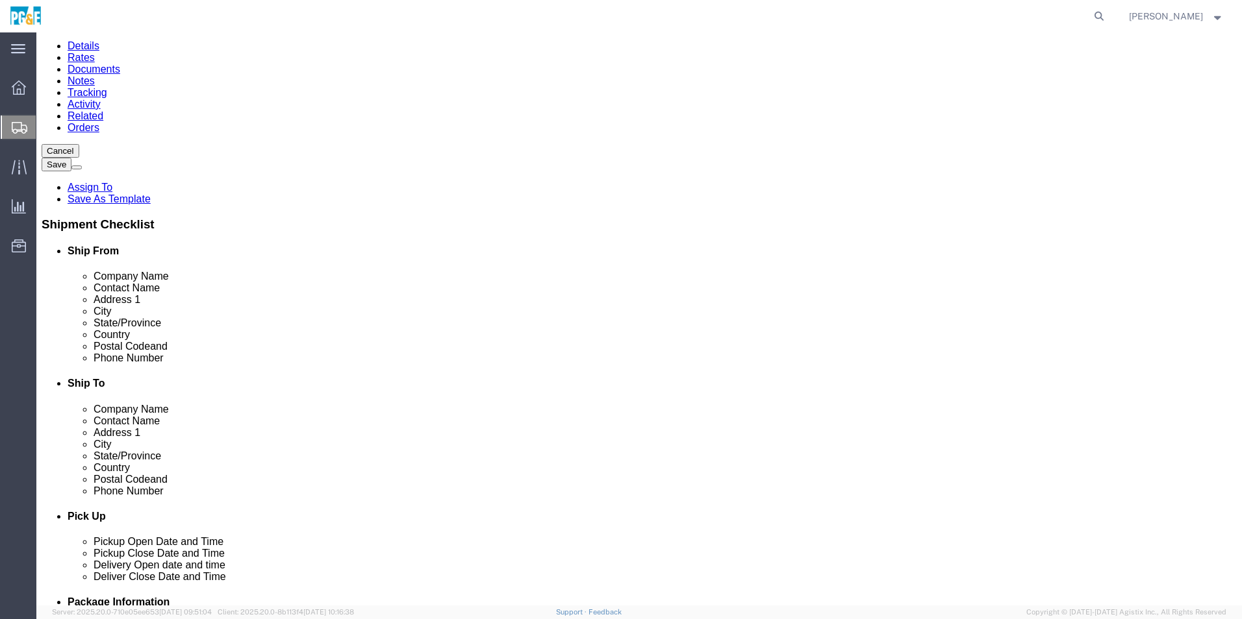
scroll to position [179, 0]
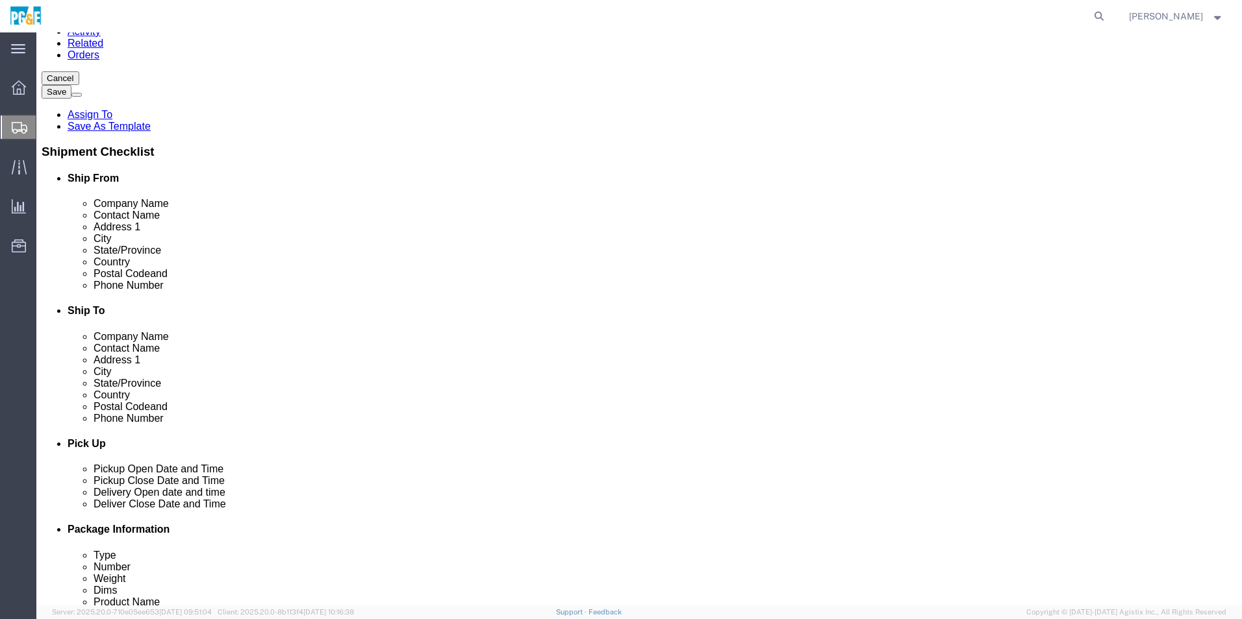
click button "Previous"
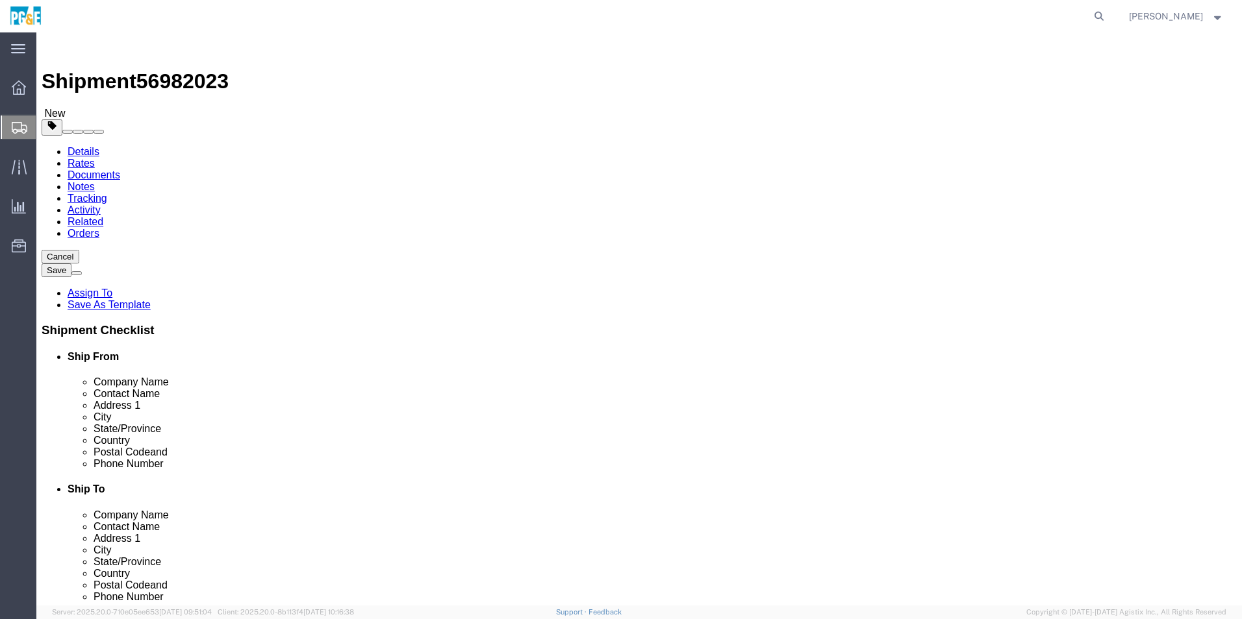
click input "text"
type input "4"
type input "5"
type input "1"
click input "text"
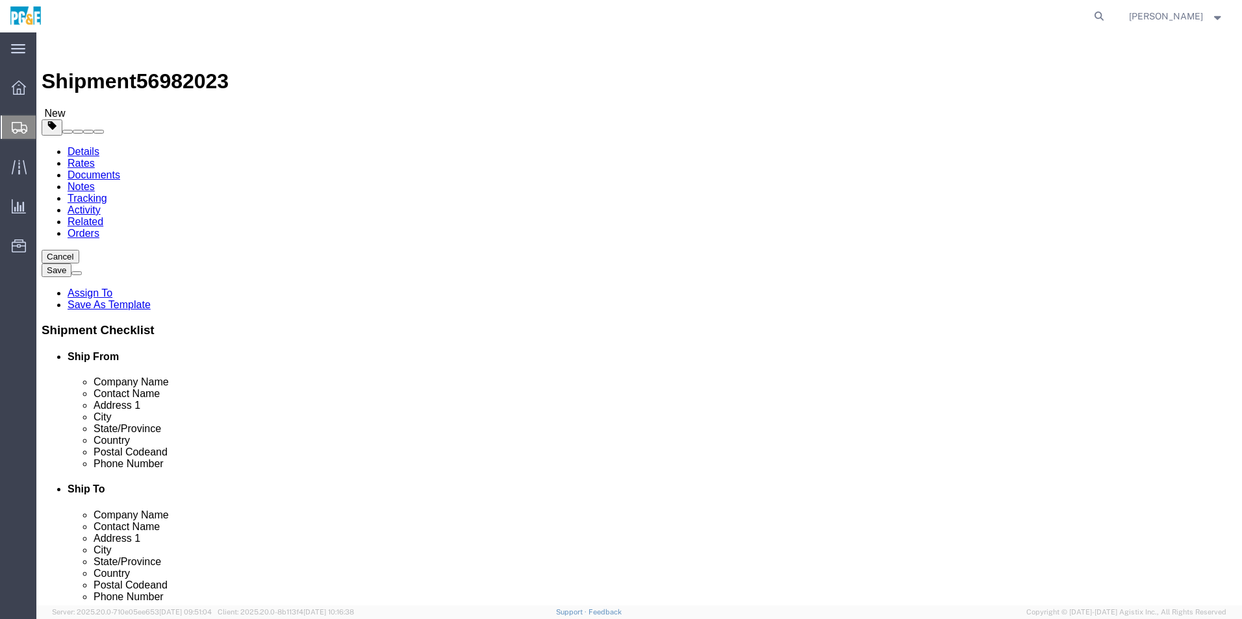
type input "4"
click button "Continue"
click button "Rate Shipment"
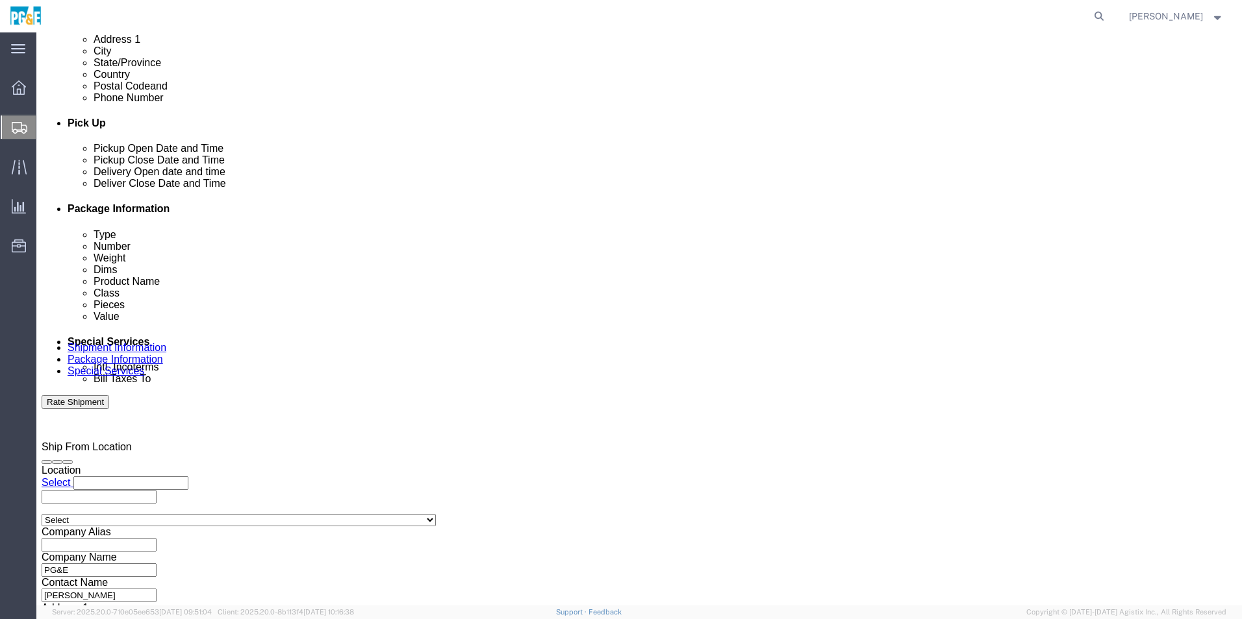
scroll to position [542, 0]
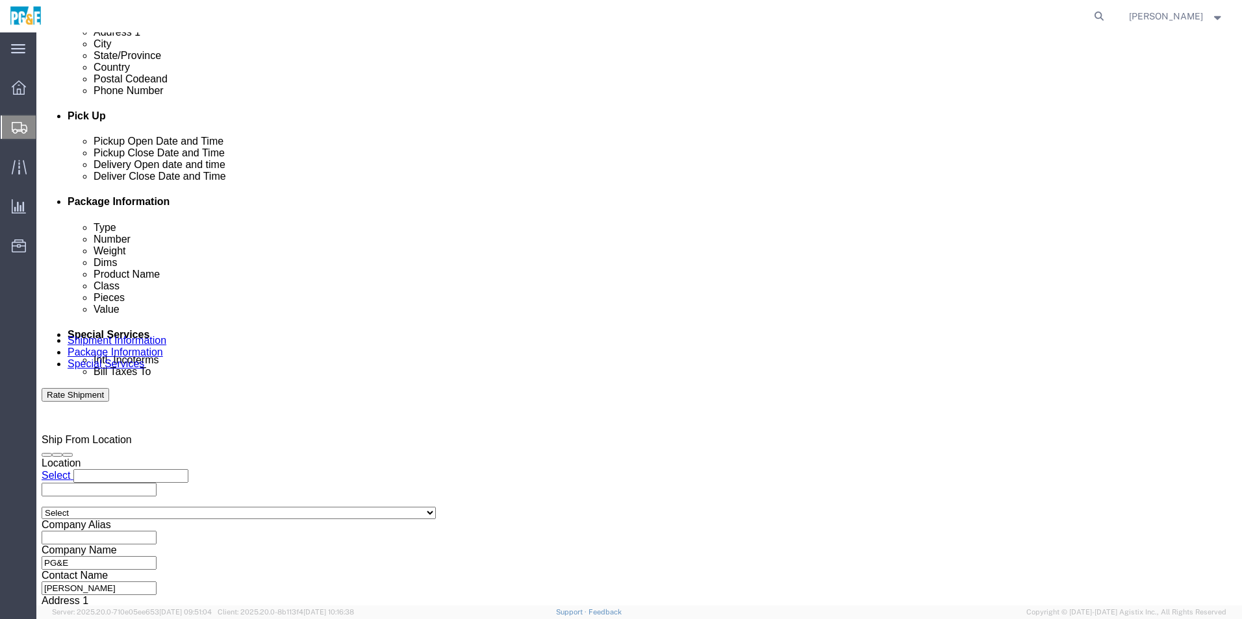
click button "Continue"
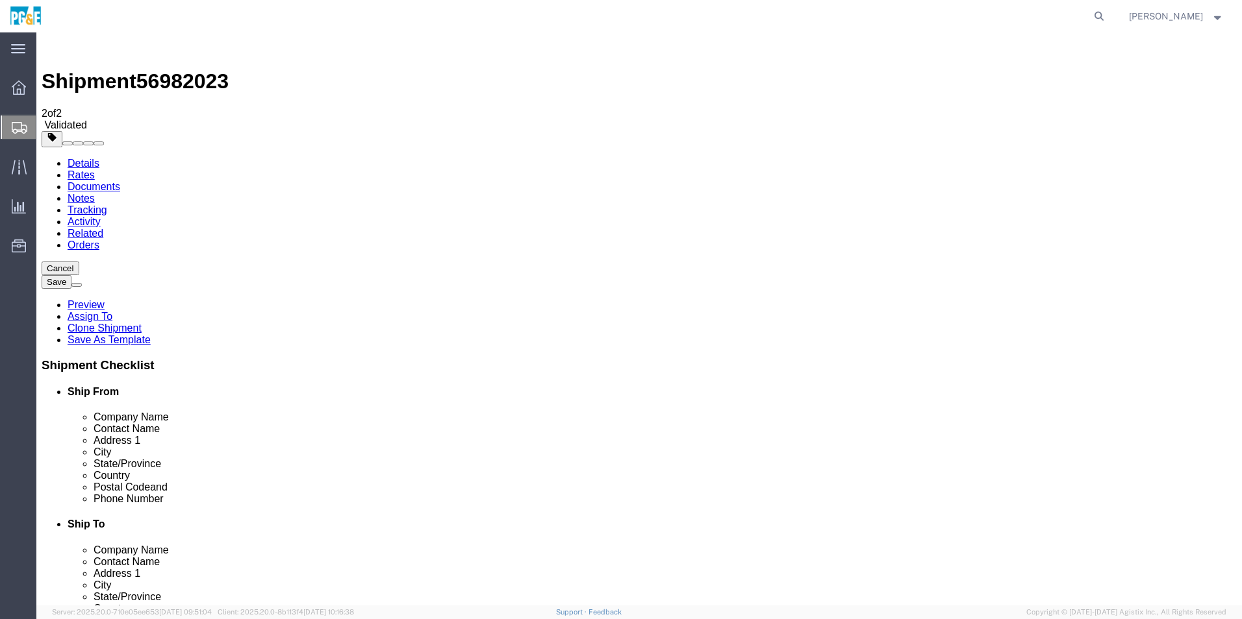
click button "Continue"
click button "Rate Shipment"
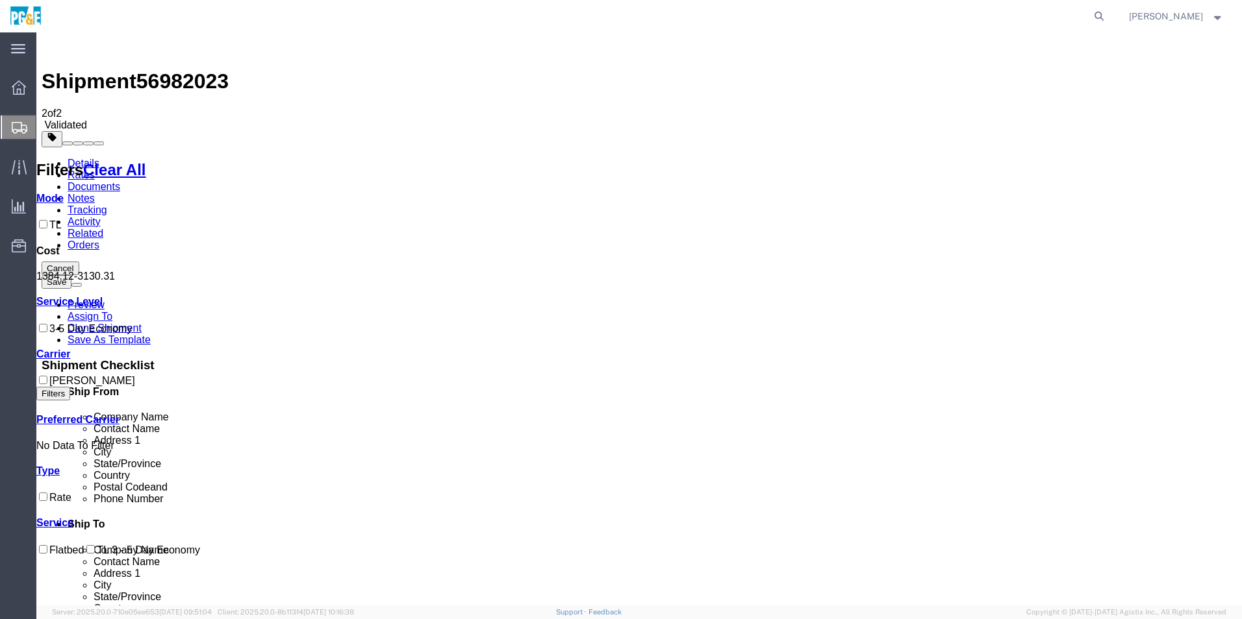
checkbox input "false"
